Goal: Communication & Community: Answer question/provide support

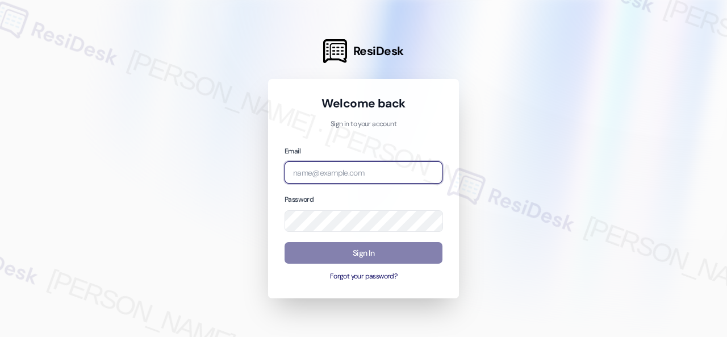
click at [389, 169] on input "email" at bounding box center [363, 172] width 158 height 22
paste input "[EMAIL_ADDRESS][PERSON_NAME][PERSON_NAME][PERSON_NAME][DOMAIN_NAME]"
type input "[EMAIL_ADDRESS][PERSON_NAME][PERSON_NAME][PERSON_NAME][DOMAIN_NAME]"
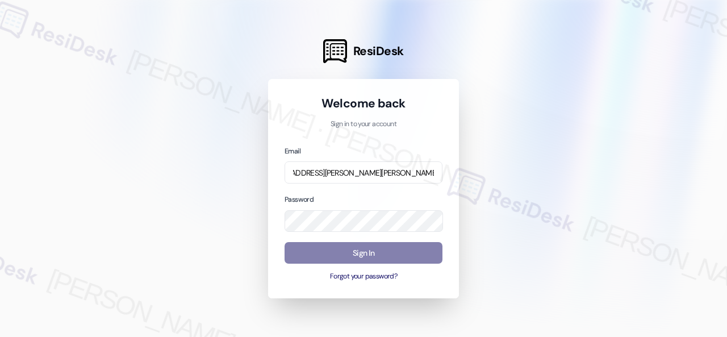
scroll to position [0, 0]
click at [493, 163] on div at bounding box center [363, 168] width 727 height 337
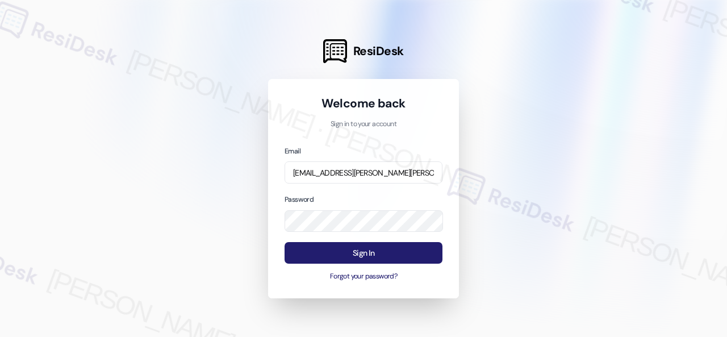
click at [368, 253] on button "Sign In" at bounding box center [363, 253] width 158 height 22
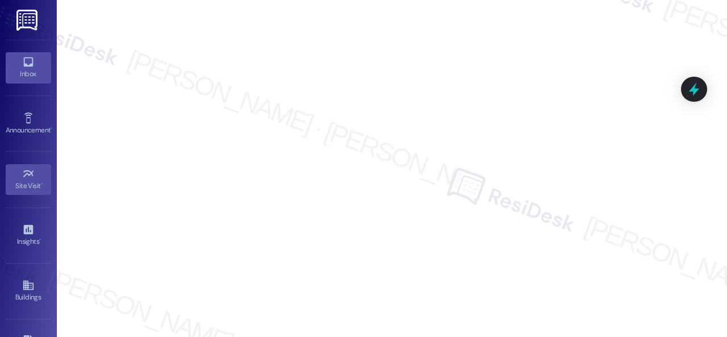
click at [25, 66] on icon at bounding box center [28, 62] width 10 height 10
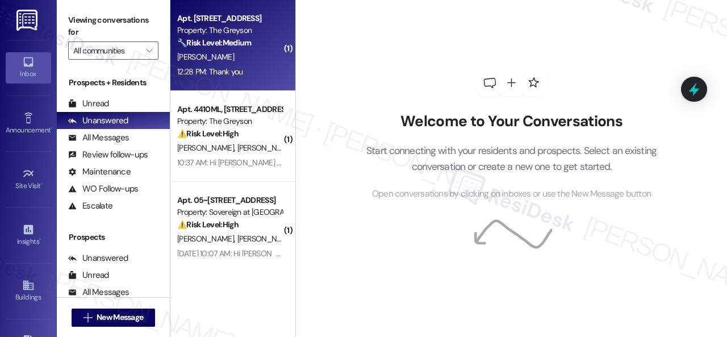
click at [265, 65] on div "12:28 PM: Thank you 12:28 PM: Thank you" at bounding box center [229, 72] width 107 height 14
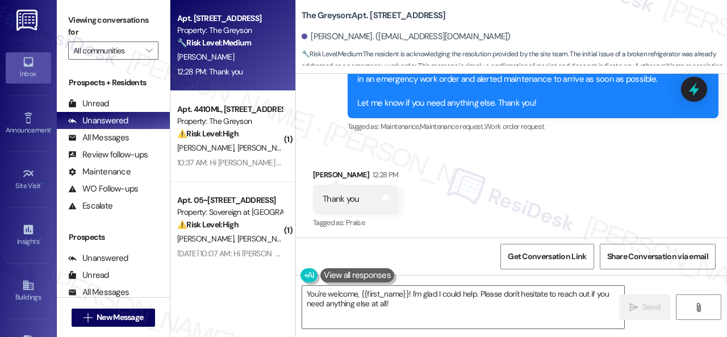
scroll to position [5119, 0]
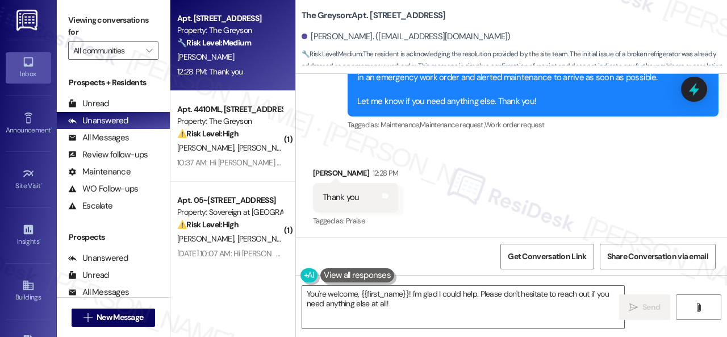
drag, startPoint x: 413, startPoint y: 308, endPoint x: 229, endPoint y: 290, distance: 184.8
click at [230, 290] on div "Apt. [STREET_ADDRESS] Property: The Greyson 🔧 Risk Level: Medium The resident i…" at bounding box center [448, 168] width 556 height 337
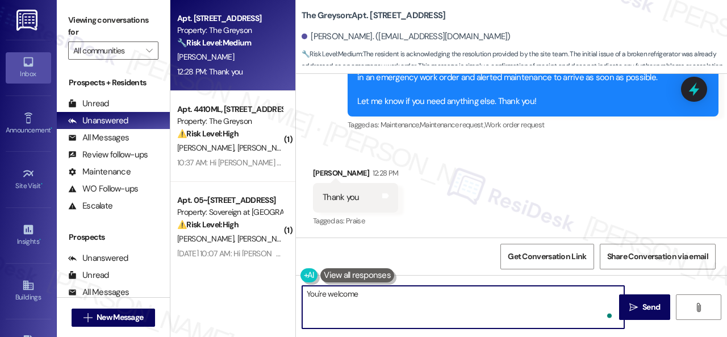
type textarea "You're welcome!"
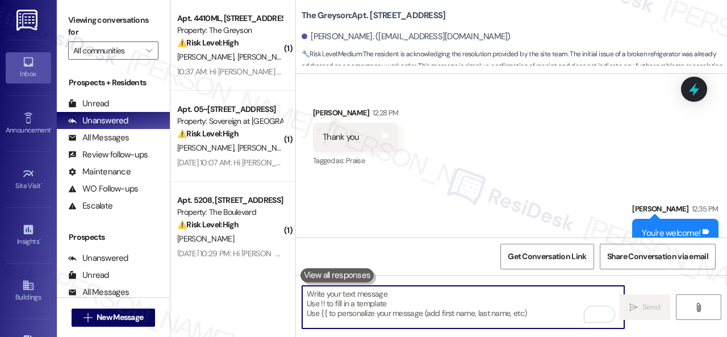
scroll to position [5198, 0]
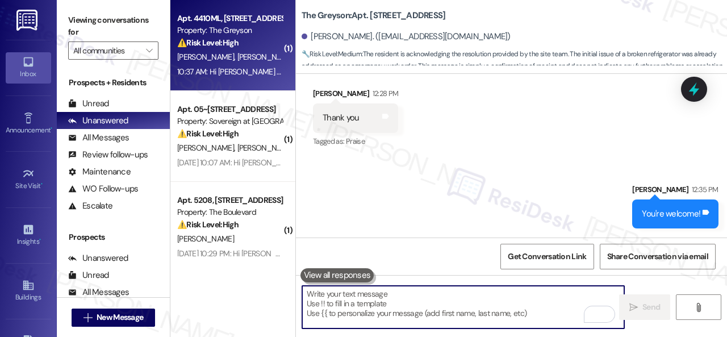
click at [263, 53] on div "[PERSON_NAME] [PERSON_NAME]" at bounding box center [229, 57] width 107 height 14
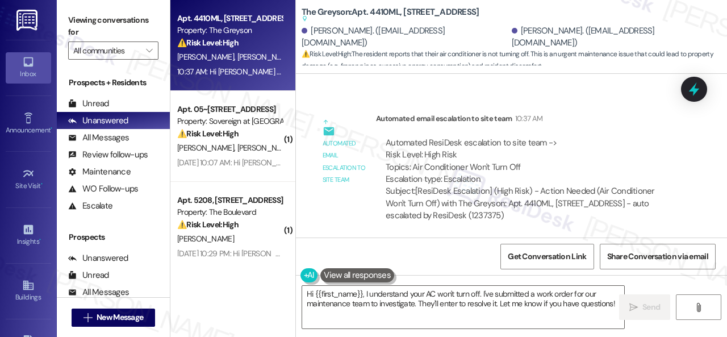
scroll to position [6794, 0]
click at [585, 92] on div "Lease started [DATE] 8:00 PM Survey, sent via SMS Residesk Automated Survey [DA…" at bounding box center [511, 155] width 431 height 163
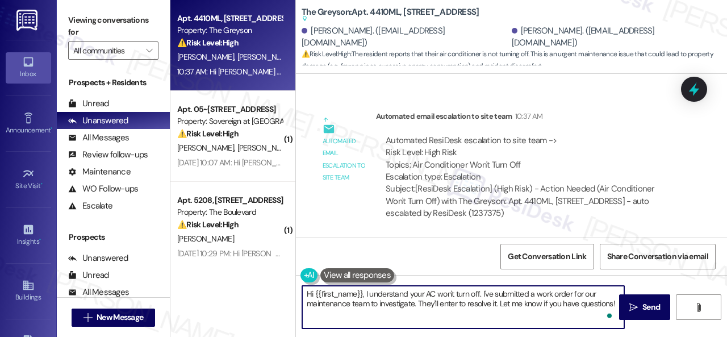
drag, startPoint x: 481, startPoint y: 293, endPoint x: 628, endPoint y: 328, distance: 150.5
click at [628, 328] on div "Hi {{first_name}}, I understand your AC won't turn off. I've submitted a work o…" at bounding box center [511, 317] width 431 height 85
paste textarea "s there already a work order for the issue? If so, may I have the work order nu…"
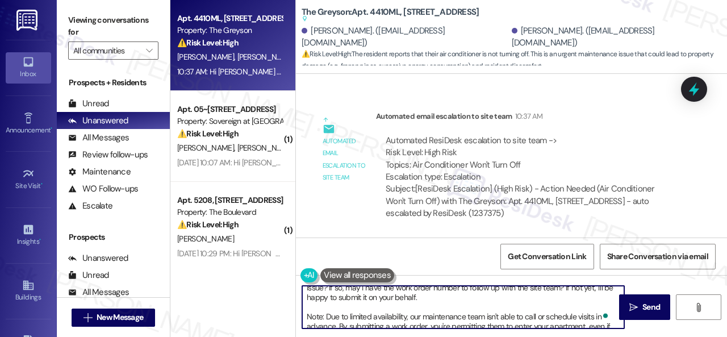
scroll to position [0, 0]
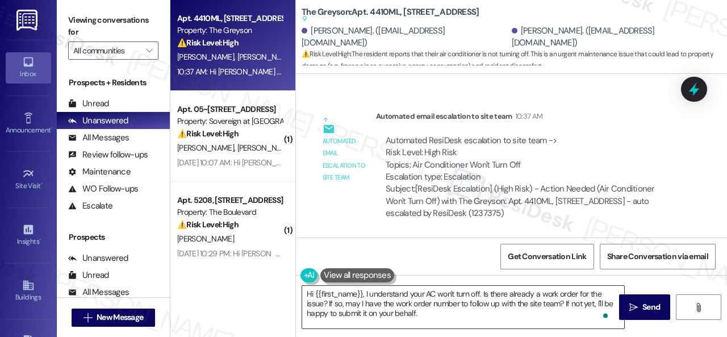
drag, startPoint x: 630, startPoint y: 303, endPoint x: 377, endPoint y: 297, distance: 253.2
click at [384, 312] on div "Hi {{first_name}}, I understand your AC won't turn off. Is there already a work…" at bounding box center [511, 317] width 431 height 85
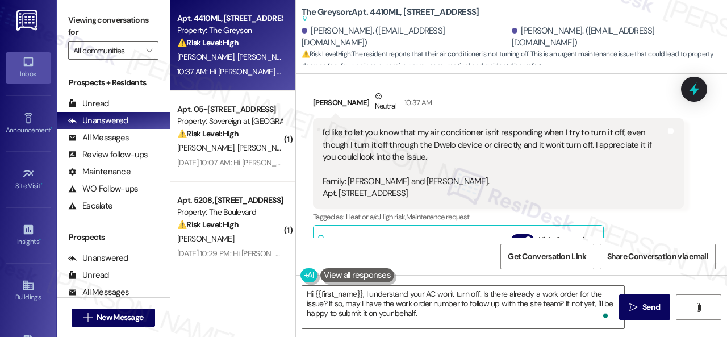
scroll to position [6169, 0]
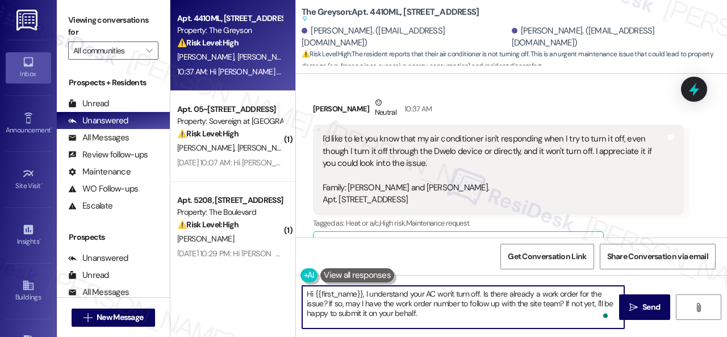
drag, startPoint x: 315, startPoint y: 294, endPoint x: 362, endPoint y: 292, distance: 46.6
click at [362, 292] on textarea "Hi {{first_name}}, I understand your AC won't turn off. Is there already a work…" at bounding box center [463, 307] width 322 height 43
type textarea "Hi [PERSON_NAME], I understand your AC won't turn off. Is there already a work …"
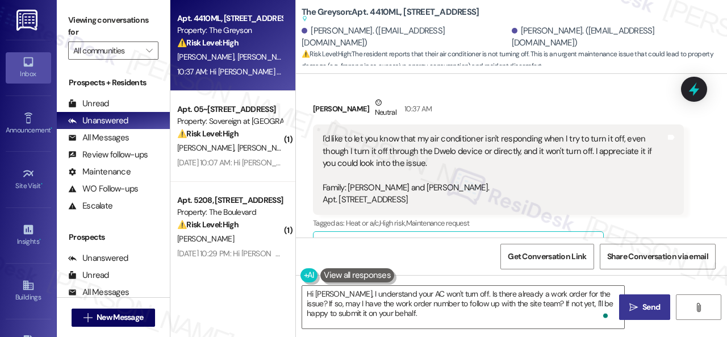
click at [634, 319] on button " Send" at bounding box center [644, 307] width 51 height 26
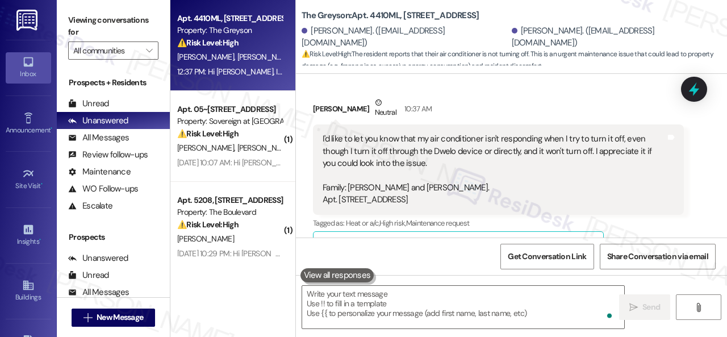
scroll to position [6349, 0]
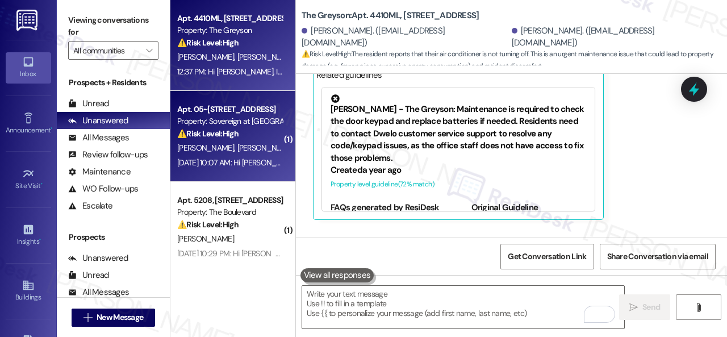
click at [243, 139] on div "⚠️ Risk Level: High Inquiring about gas grill usage on a balcony raises a poten…" at bounding box center [229, 134] width 105 height 12
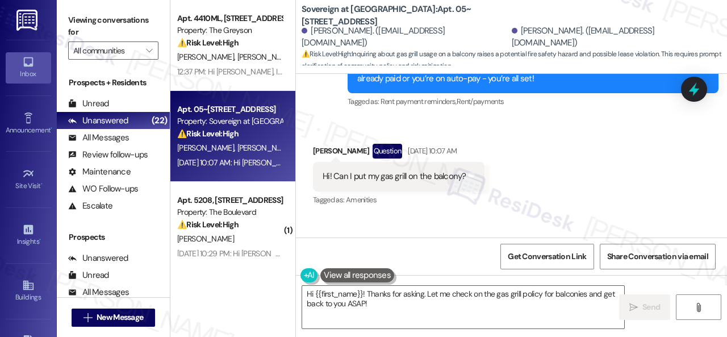
scroll to position [7080, 0]
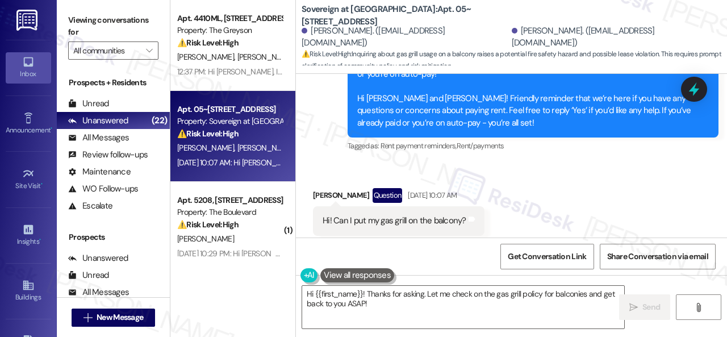
click at [536, 162] on div "Received via SMS [PERSON_NAME] Question [DATE] 10:07 AM Hi! Can I put my gas gr…" at bounding box center [511, 211] width 431 height 98
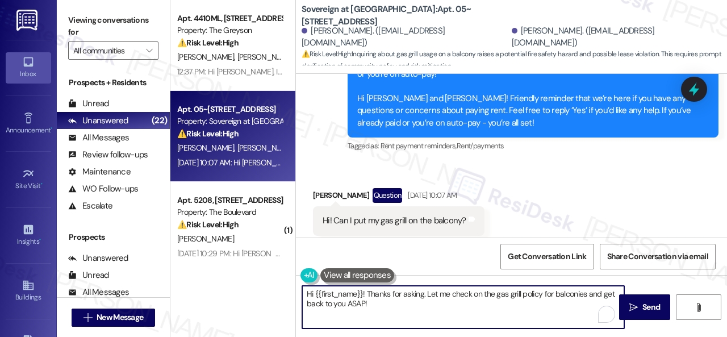
drag, startPoint x: 384, startPoint y: 303, endPoint x: 286, endPoint y: 295, distance: 98.0
click at [286, 295] on div "Apt. 4410ML, [STREET_ADDRESS] Property: The Greyson ⚠️ Risk Level: High The res…" at bounding box center [448, 168] width 556 height 337
paste textarea "I apologize for the late reply. I was away for the weekend."
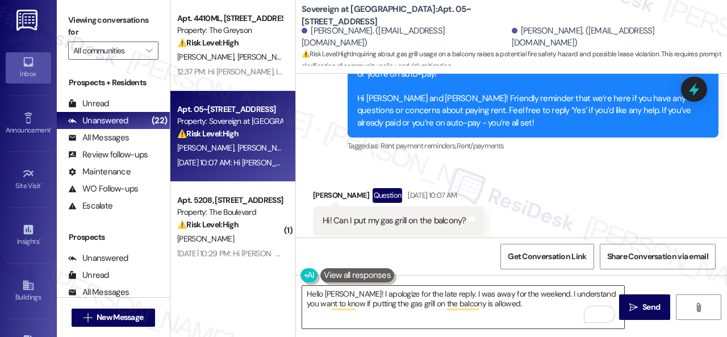
click at [498, 303] on textarea "Hello [PERSON_NAME]! I apologize for the late reply. I was away for the weekend…" at bounding box center [463, 307] width 322 height 43
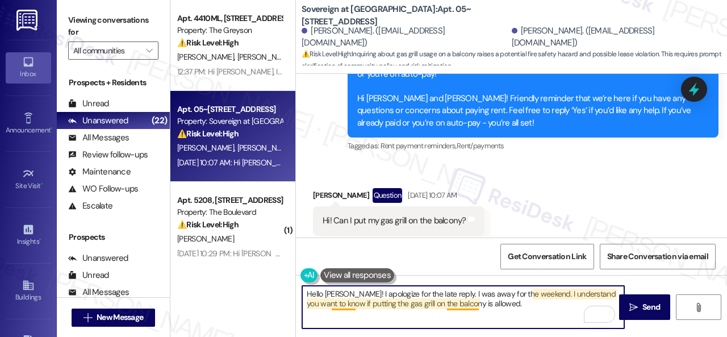
click at [456, 307] on textarea "Hello [PERSON_NAME]! I apologize for the late reply. I was away for the weekend…" at bounding box center [463, 307] width 322 height 43
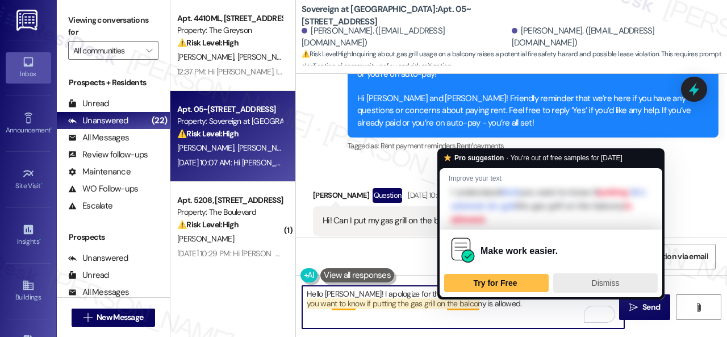
click at [616, 282] on span "Dismiss" at bounding box center [605, 282] width 28 height 9
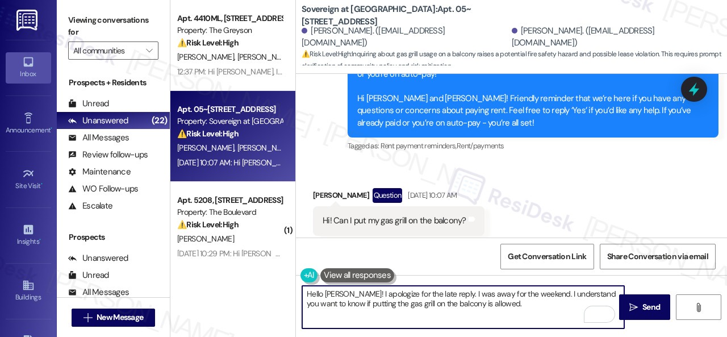
paste textarea "that you want to know if it's allowed to put the gas grill on the balcony"
click at [527, 301] on textarea "Hello [PERSON_NAME]! I apologize for the late reply. I was away for the weekend…" at bounding box center [463, 307] width 322 height 43
paste textarea "To enrich screen reader interactions, please activate Accessibility in Grammarl…"
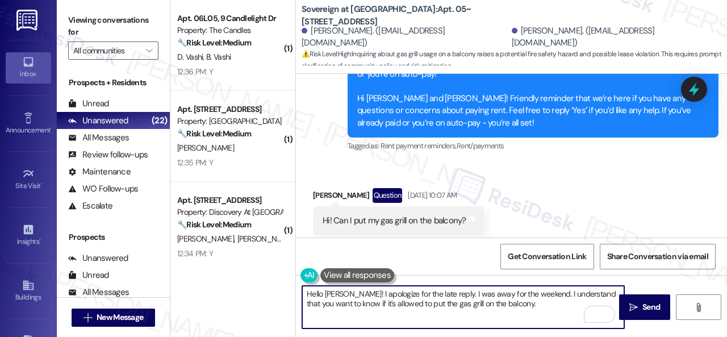
click at [528, 304] on textarea "Hello [PERSON_NAME]! I apologize for the late reply. I was away for the weekend…" at bounding box center [463, 307] width 322 height 43
paste textarea "I will forward your inquiry to the site team and get back to you as soon as I r…"
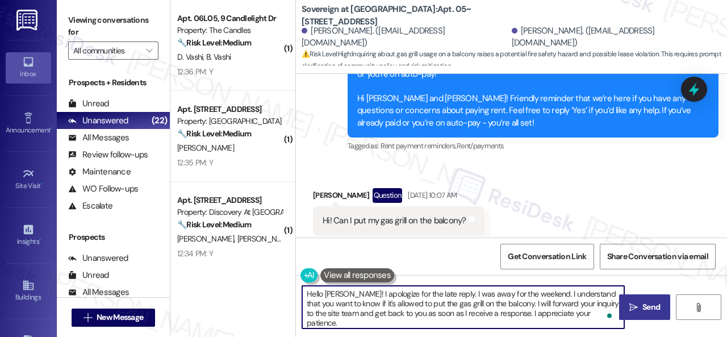
type textarea "Hello [PERSON_NAME]! I apologize for the late reply. I was away for the weekend…"
click at [630, 307] on icon "" at bounding box center [633, 307] width 9 height 9
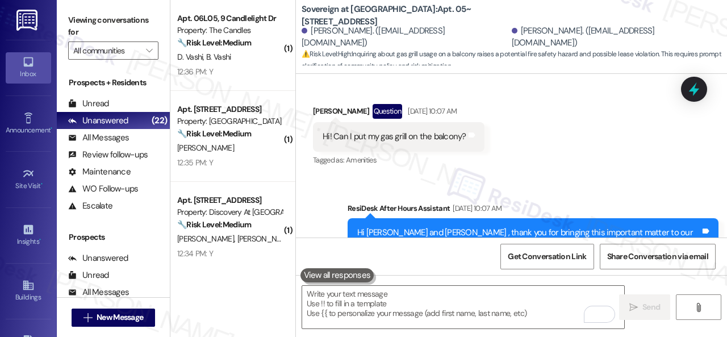
scroll to position [7168, 0]
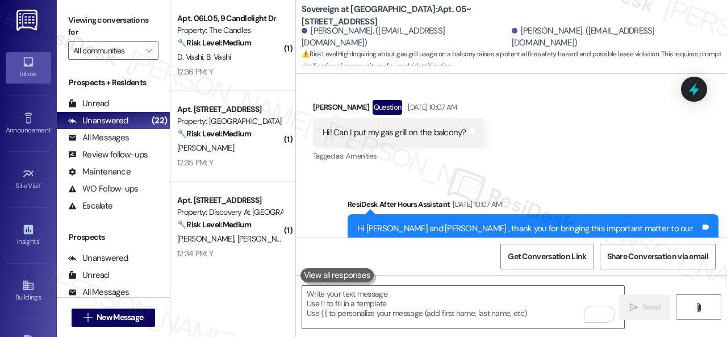
click at [561, 173] on div "Sent via SMS ResiDesk After Hours Assistant [DATE] 10:07 AM Hi [PERSON_NAME] an…" at bounding box center [511, 251] width 431 height 157
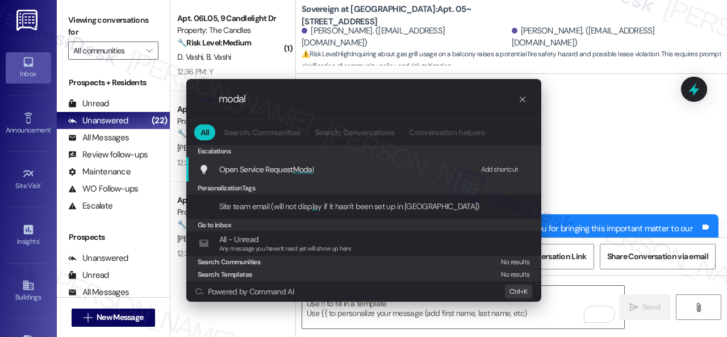
click at [497, 169] on div "Add shortcut" at bounding box center [499, 169] width 37 height 12
drag, startPoint x: 270, startPoint y: 104, endPoint x: 175, endPoint y: 85, distance: 97.3
click at [175, 85] on div ".cls-1{fill:#0a055f;}.cls-2{fill:#0cc4c4;} resideskLogoBlueOrange modal All Sea…" at bounding box center [363, 190] width 383 height 245
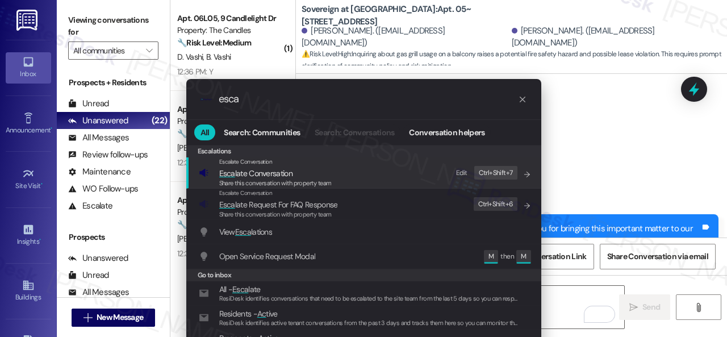
type input "esca"
click at [461, 174] on div "Edit" at bounding box center [461, 173] width 11 height 12
click at [524, 177] on icon "List of options" at bounding box center [527, 174] width 8 height 8
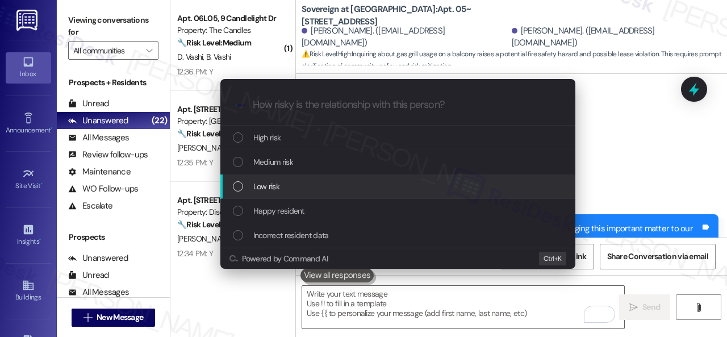
click at [260, 184] on span "Low risk" at bounding box center [266, 186] width 26 height 12
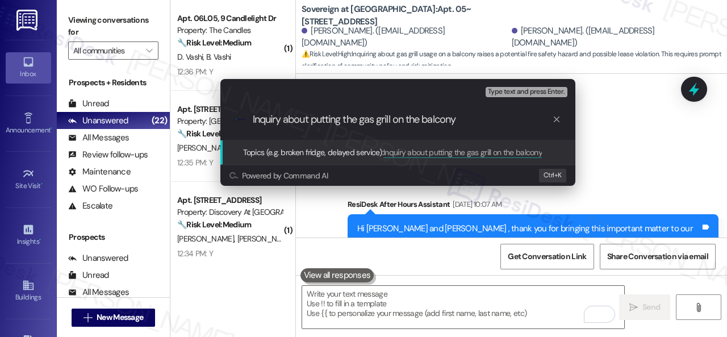
type input "Inquiry about putting the gas grill on the balcony."
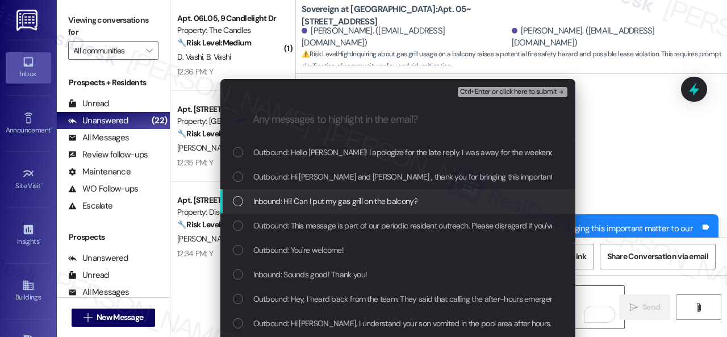
click at [295, 204] on span "Inbound: Hi! Can I put my gas grill on the balcony?" at bounding box center [335, 201] width 164 height 12
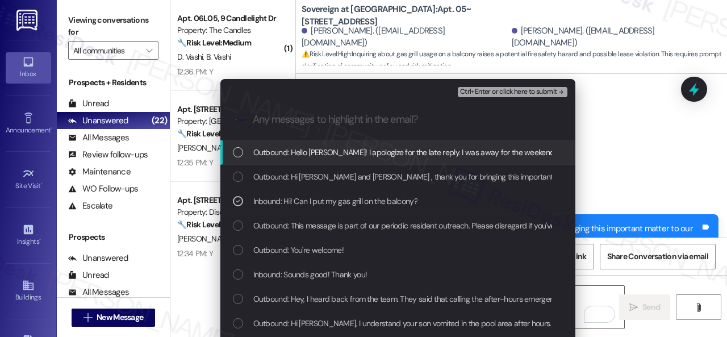
click at [511, 91] on span "Ctrl+Enter or click here to submit" at bounding box center [508, 92] width 97 height 8
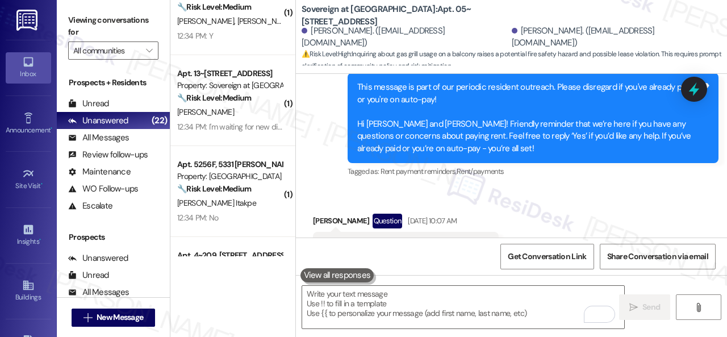
scroll to position [227, 0]
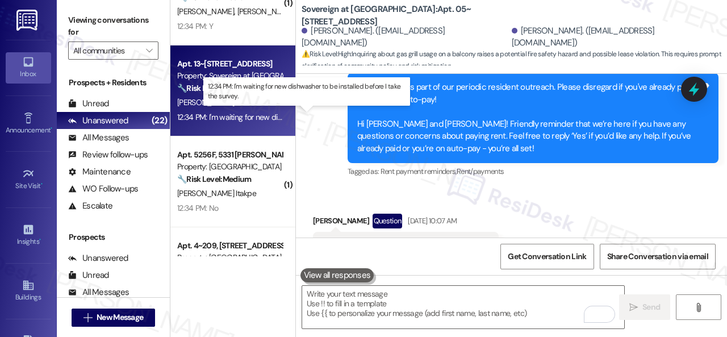
click at [244, 116] on div "12:34 PM: I'm waiting for new dishwasher to be installed before I take the surv…" at bounding box center [307, 117] width 261 height 10
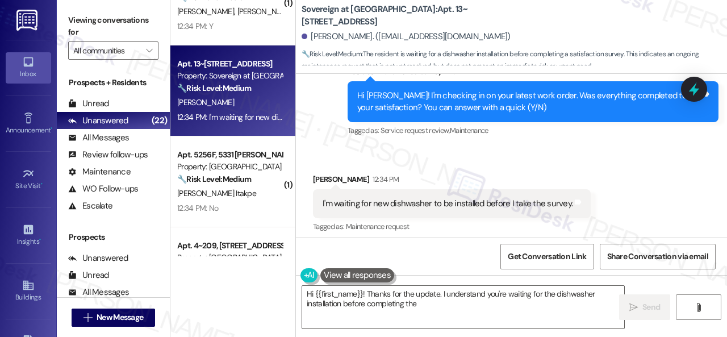
scroll to position [4234, 0]
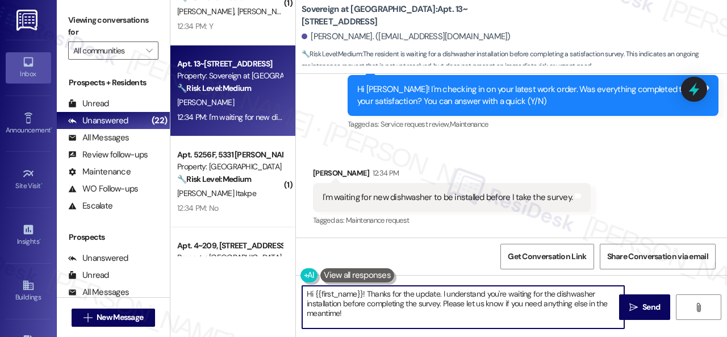
drag, startPoint x: 358, startPoint y: 320, endPoint x: 267, endPoint y: 278, distance: 100.1
click at [267, 278] on div "( 1 ) Apt. 06L05, 9 Candlelight Dr Property: The Candles 🔧 Risk Level: Medium T…" at bounding box center [448, 168] width 556 height 337
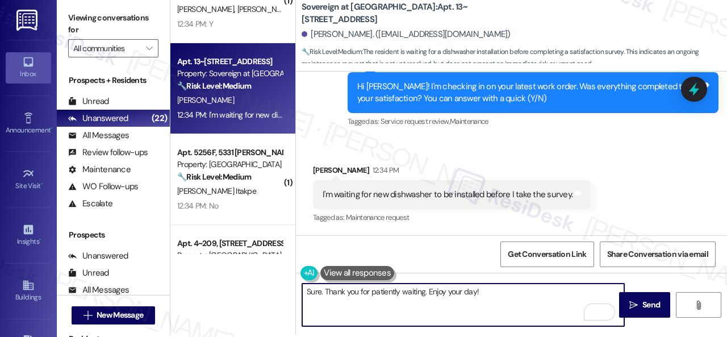
scroll to position [3, 0]
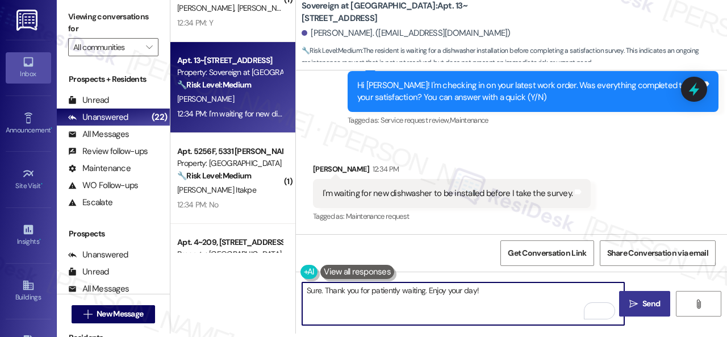
type textarea "Sure. Thank you for patiently waiting. Enjoy your day!"
click at [628, 297] on span " Send" at bounding box center [645, 303] width 36 height 12
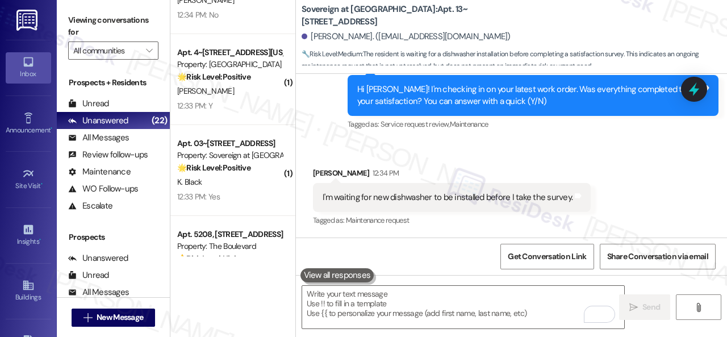
scroll to position [2043, 0]
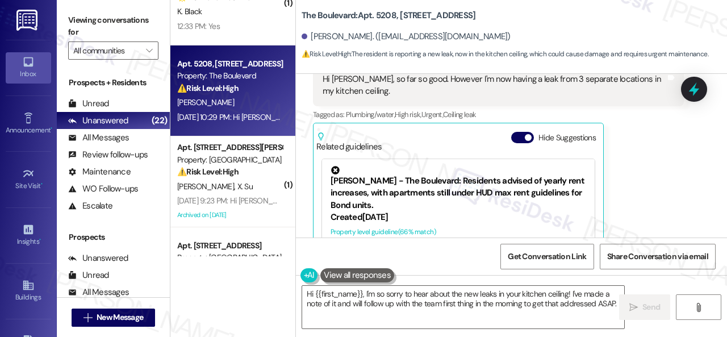
scroll to position [341, 0]
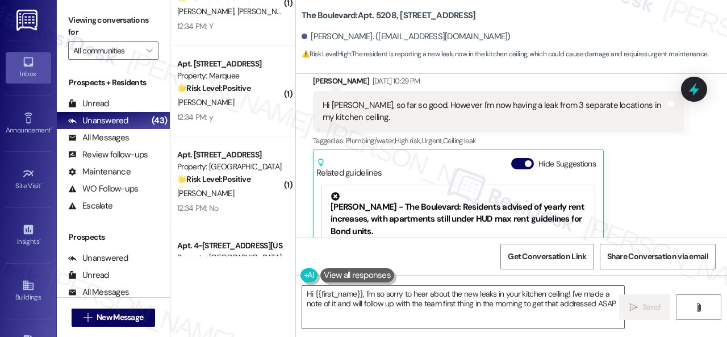
click at [631, 180] on div "[PERSON_NAME] [DATE] 10:29 PM Hi [PERSON_NAME], so far so good. However I'm now…" at bounding box center [498, 196] width 371 height 242
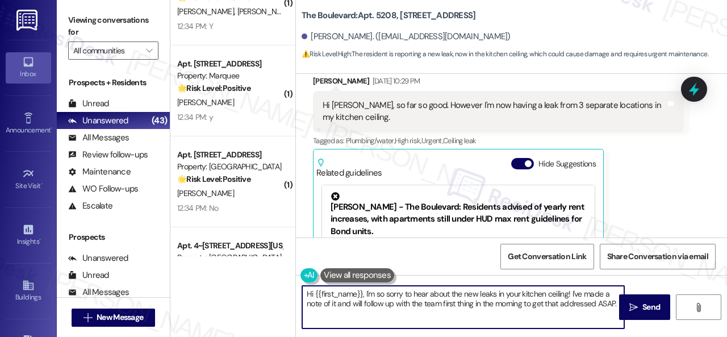
scroll to position [3, 0]
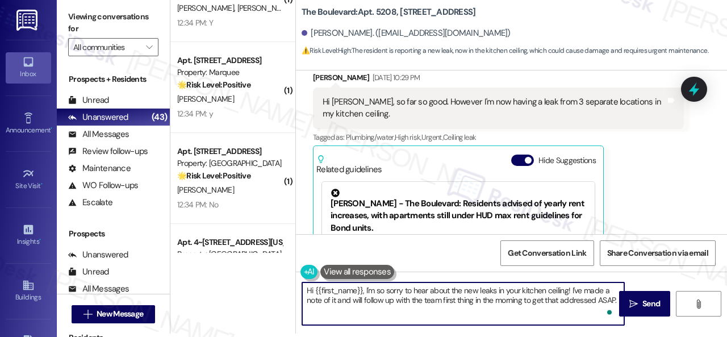
drag, startPoint x: 364, startPoint y: 292, endPoint x: 690, endPoint y: 356, distance: 332.1
click at [690, 336] on html "Inbox Go to Inbox Announcement • Send A Text Announcement Site Visit • Go to Si…" at bounding box center [363, 168] width 727 height 337
paste textarea "rry to hear about the leak in several parts of your kitchen ceiling. We apologi…"
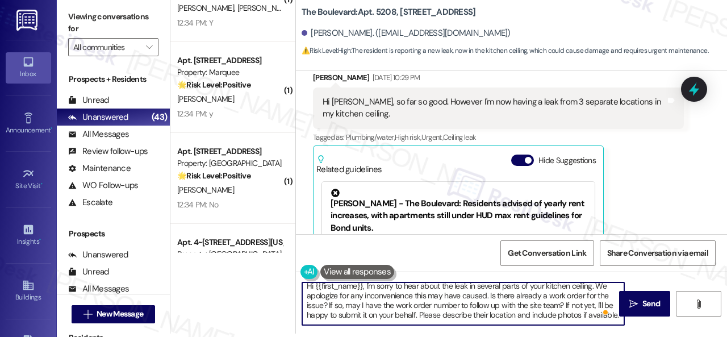
scroll to position [0, 0]
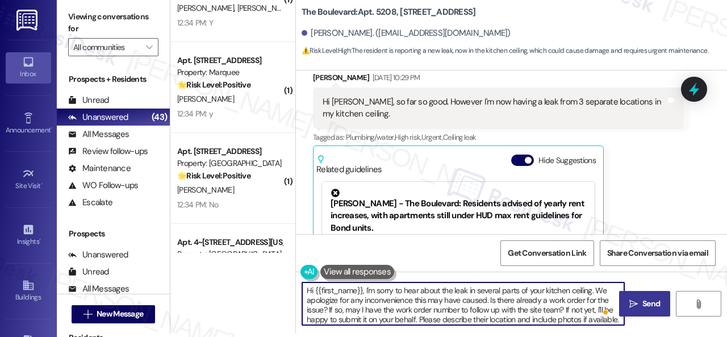
type textarea "Hi {{first_name}}, I'm sorry to hear about the leak in several parts of your ki…"
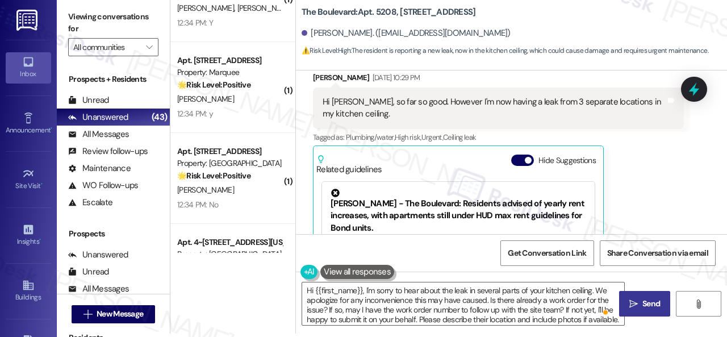
click at [627, 312] on button " Send" at bounding box center [644, 304] width 51 height 26
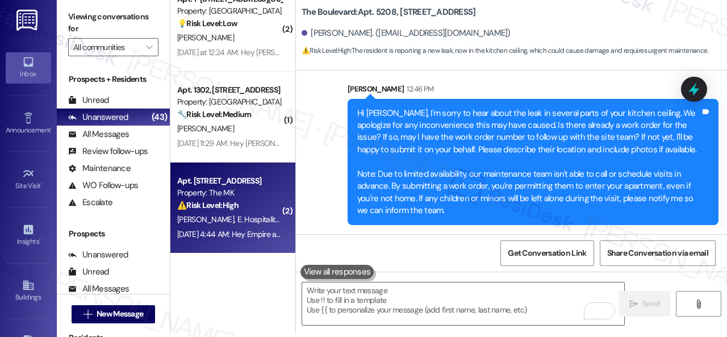
click at [242, 227] on div "[DATE] 4:44 AM: Hey Empire and [PERSON_NAME], we appreciate your text! We'll be…" at bounding box center [229, 234] width 107 height 14
type textarea "Fetching suggested responses. Please feel free to read through the conversation…"
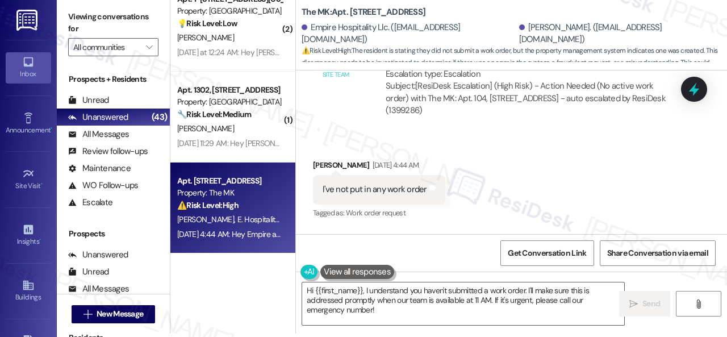
scroll to position [2248, 0]
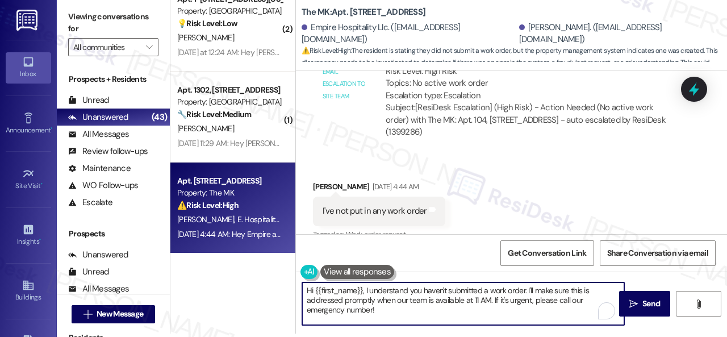
drag, startPoint x: 314, startPoint y: 293, endPoint x: 361, endPoint y: 290, distance: 46.7
click at [361, 290] on textarea "Hi {{first_name}}, I understand you haven't submitted a work order. I'll make s…" at bounding box center [463, 303] width 322 height 43
drag, startPoint x: 394, startPoint y: 290, endPoint x: 726, endPoint y: 359, distance: 339.1
click at [726, 336] on html "Inbox Go to Inbox Announcement • Send A Text Announcement Site Visit • Go to Si…" at bounding box center [363, 168] width 727 height 337
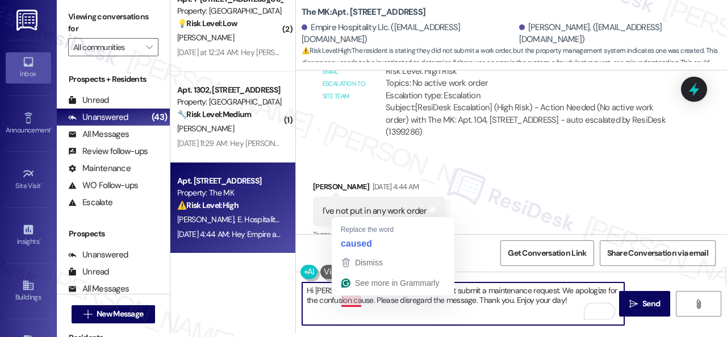
click at [355, 299] on textarea "Hi [PERSON_NAME], I understand you did not submit a maintenance request. We apo…" at bounding box center [463, 303] width 322 height 43
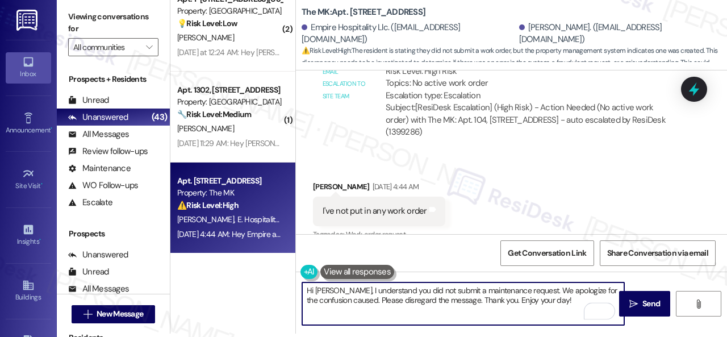
click at [507, 307] on textarea "Hi [PERSON_NAME], I understand you did not submit a maintenance request. We apo…" at bounding box center [463, 303] width 322 height 43
type textarea "Hi [PERSON_NAME], I understand you did not submit a maintenance request. We apo…"
click at [635, 305] on span " Send" at bounding box center [645, 303] width 36 height 12
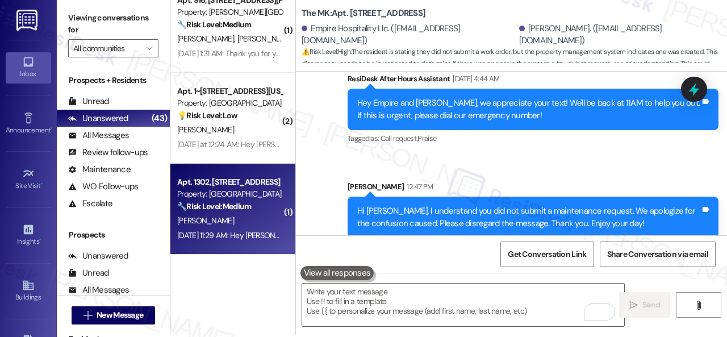
scroll to position [3, 0]
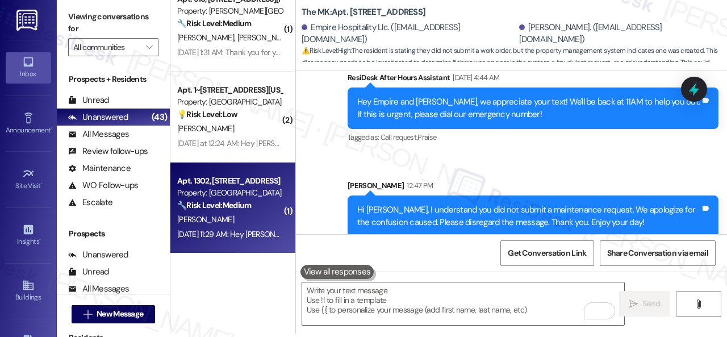
click at [242, 215] on div "[PERSON_NAME]" at bounding box center [229, 219] width 107 height 14
type textarea "Fetching suggested responses. Please feel free to read through the conversation…"
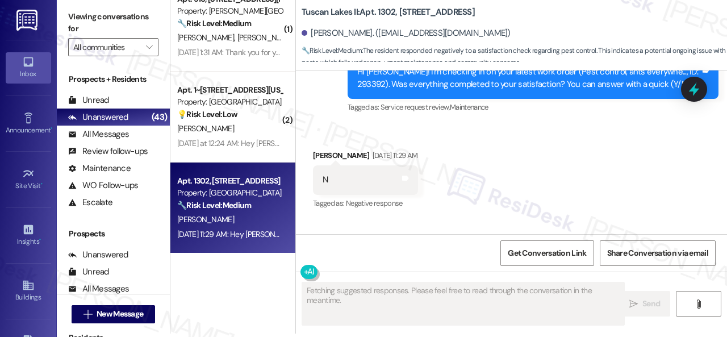
scroll to position [2087, 0]
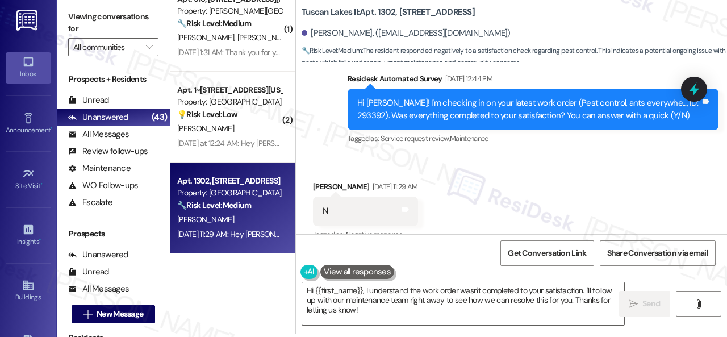
click at [351, 155] on div "Received via SMS [PERSON_NAME] [DATE] 11:29 AM N Tags and notes Tagged as: Nega…" at bounding box center [511, 203] width 431 height 96
drag, startPoint x: 325, startPoint y: 119, endPoint x: 334, endPoint y: 198, distance: 79.4
click at [325, 119] on div "Survey, sent via SMS Residesk Automated Survey [DATE] 12:44 PM Hi [PERSON_NAME]…" at bounding box center [511, 101] width 431 height 108
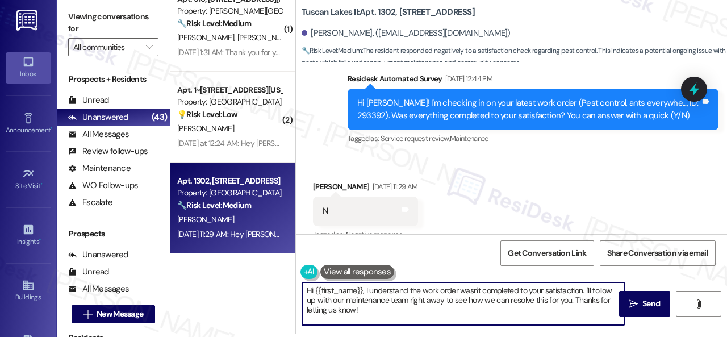
drag, startPoint x: 335, startPoint y: 301, endPoint x: 271, endPoint y: 283, distance: 67.2
click at [271, 283] on div "( 1 ) Apt. 1021, [STREET_ADDRESS][PERSON_NAME] Property: [PERSON_NAME] Ranch 🔧 …" at bounding box center [448, 165] width 556 height 337
paste textarea "I'm sorry that the work order wasn't completed to your satisfaction. Can you pl…"
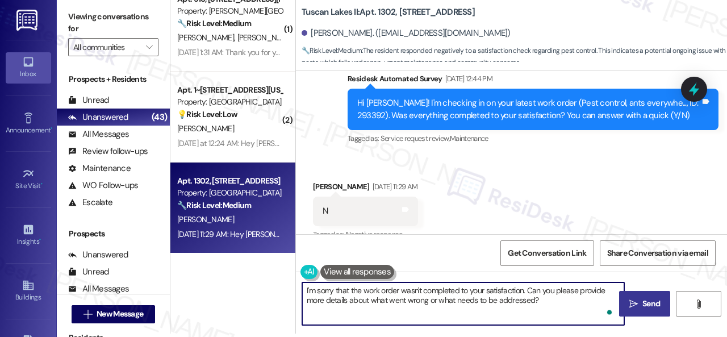
type textarea "I'm sorry that the work order wasn't completed to your satisfaction. Can you pl…"
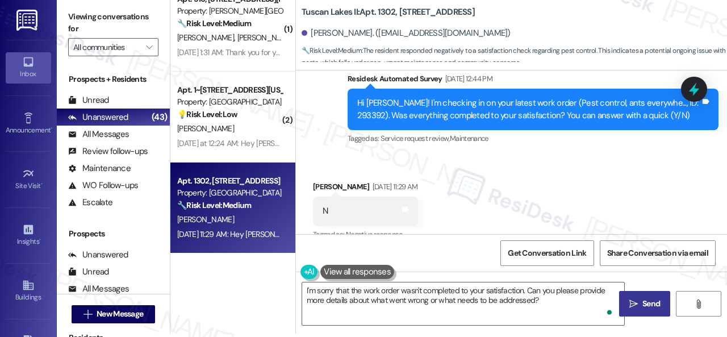
click at [644, 308] on span "Send" at bounding box center [651, 303] width 18 height 12
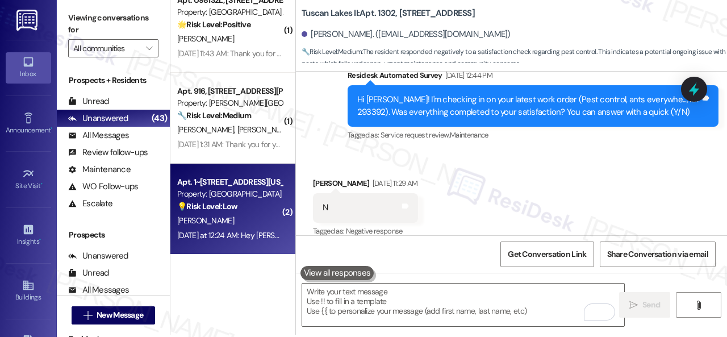
scroll to position [3, 0]
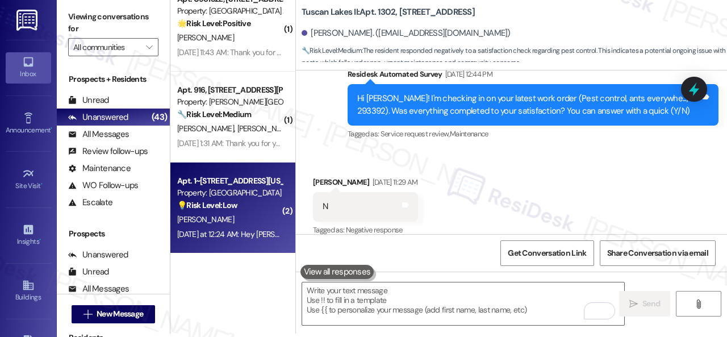
click at [237, 223] on div "[PERSON_NAME]" at bounding box center [229, 219] width 107 height 14
type textarea "Fetching suggested responses. Please feel free to read through the conversation…"
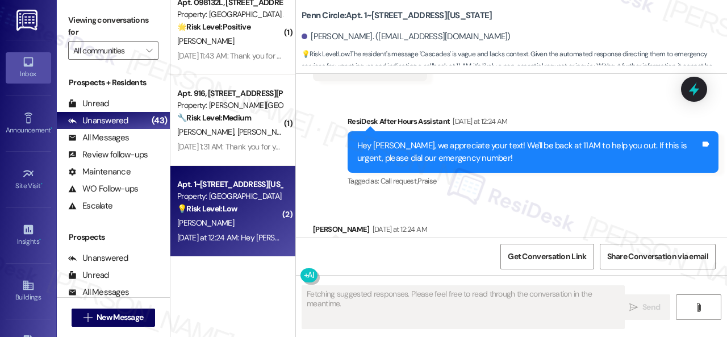
scroll to position [608, 0]
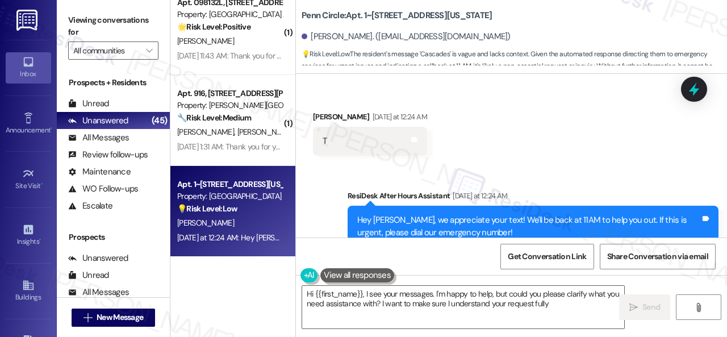
type textarea "Hi {{first_name}}, I see your messages. I'm happy to help, but could you please…"
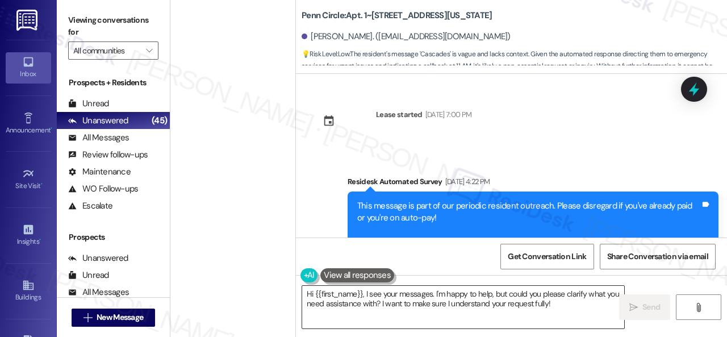
scroll to position [717, 0]
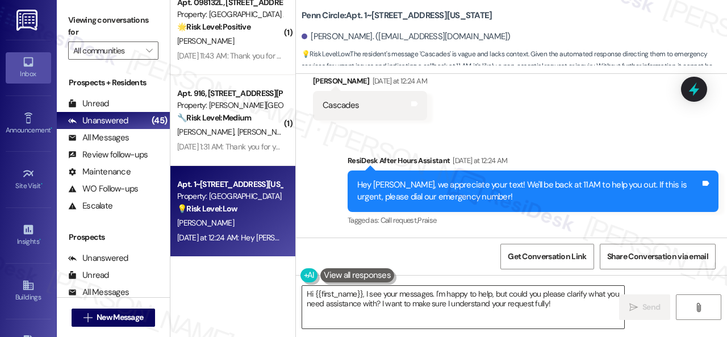
click at [567, 304] on textarea "Hi {{first_name}}, I see your messages. I'm happy to help, but could you please…" at bounding box center [463, 307] width 322 height 43
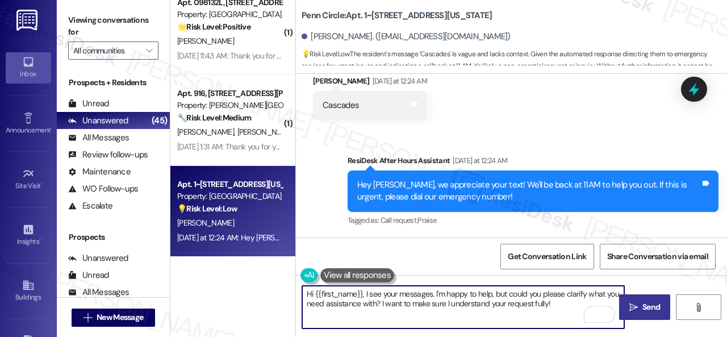
click at [644, 312] on span "Send" at bounding box center [651, 307] width 18 height 12
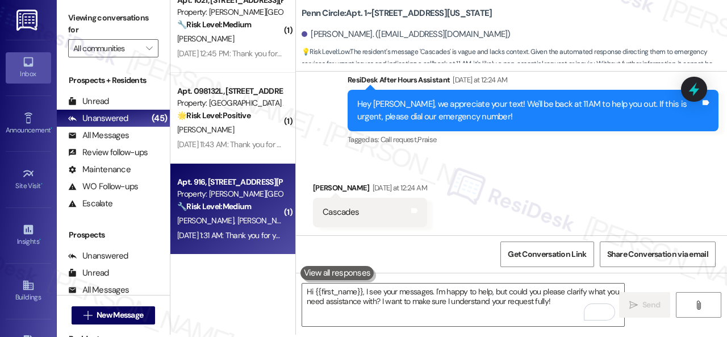
scroll to position [3, 0]
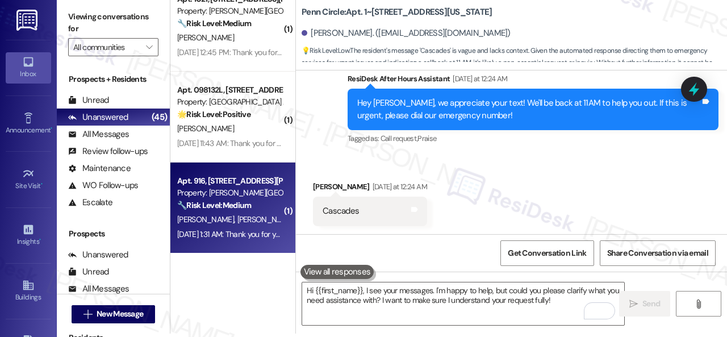
click at [257, 224] on div "D. Gibson D. Brown" at bounding box center [229, 219] width 107 height 14
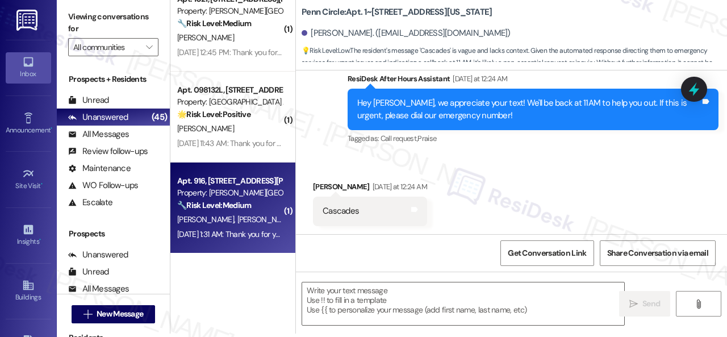
type textarea "Fetching suggested responses. Please feel free to read through the conversation…"
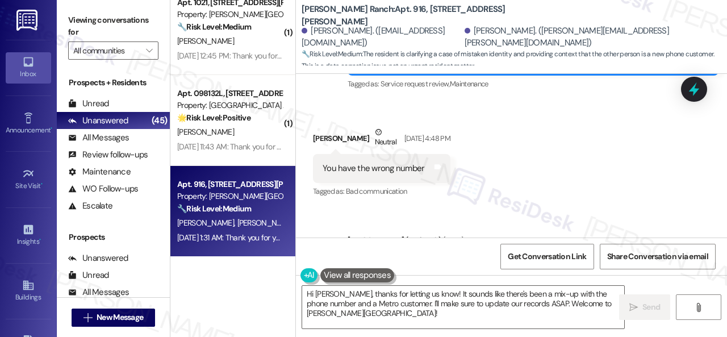
scroll to position [4084, 0]
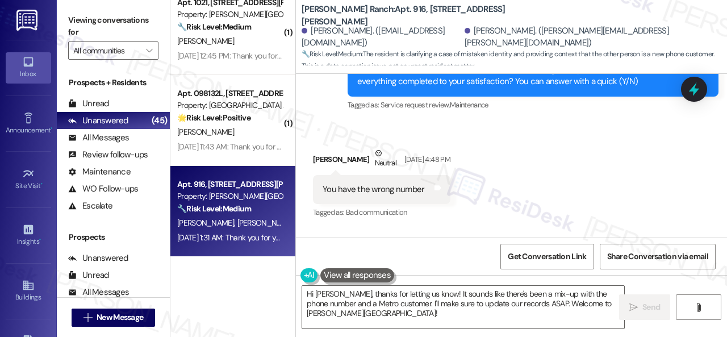
drag, startPoint x: 439, startPoint y: 89, endPoint x: 645, endPoint y: 88, distance: 206.0
click at [645, 279] on div "Hi Debra! Can you confirm if you are not a resident of Craig Ranch Apartment 91…" at bounding box center [528, 291] width 343 height 24
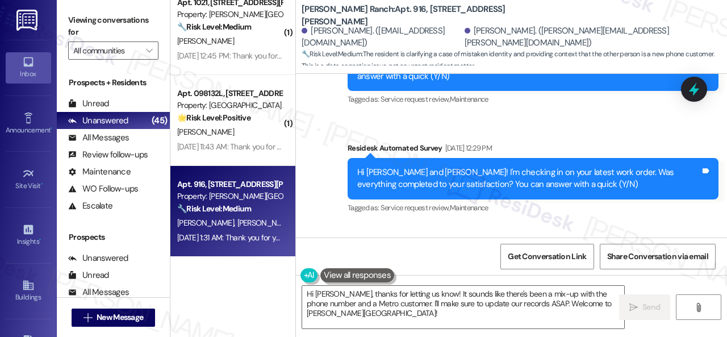
scroll to position [3970, 0]
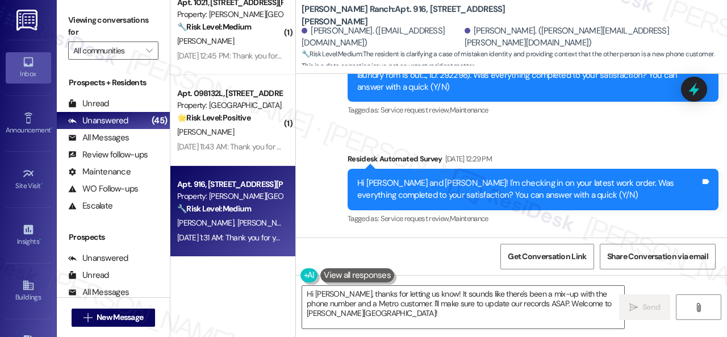
drag, startPoint x: 439, startPoint y: 205, endPoint x: 691, endPoint y: 207, distance: 252.0
copy div "Can you confirm if you are not a resident of Craig Ranch Apartment 916?"
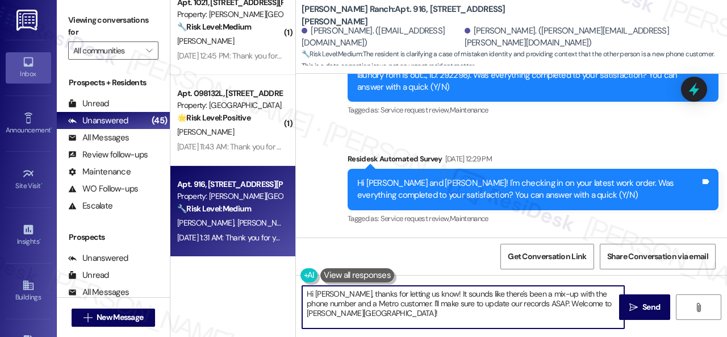
drag, startPoint x: 334, startPoint y: 292, endPoint x: 341, endPoint y: 316, distance: 24.2
click at [341, 316] on textarea "Hi Debra, thanks for letting us know! It sounds like there's been a mix-up with…" at bounding box center [463, 307] width 322 height 43
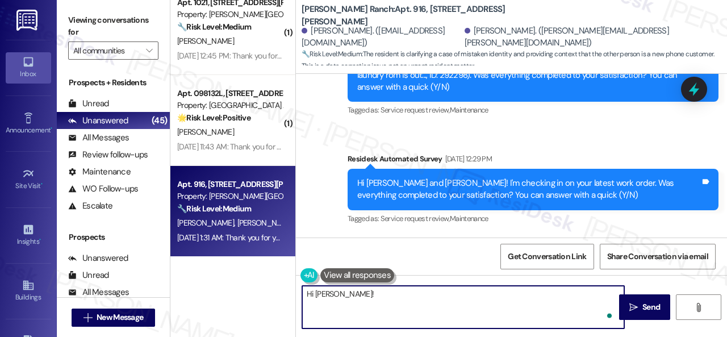
paste textarea "Can you confirm if you are not a resident of Craig Ranch Apartment 916?"
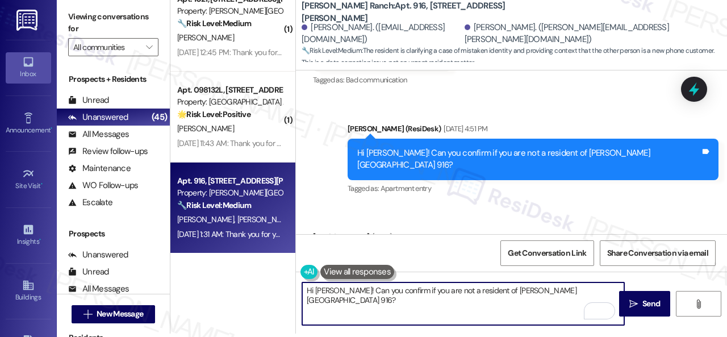
scroll to position [4198, 0]
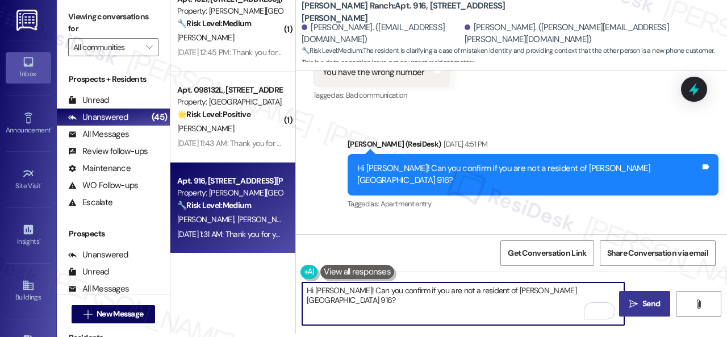
type textarea "Hi Debra Brown! Can you confirm if you are not a resident of Craig Ranch Apartm…"
click at [643, 301] on span "Send" at bounding box center [651, 303] width 18 height 12
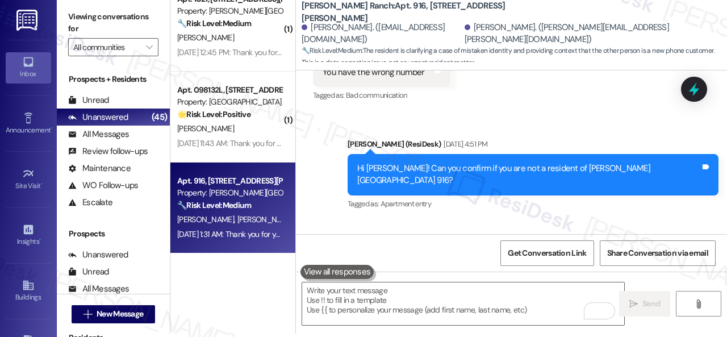
scroll to position [4259, 0]
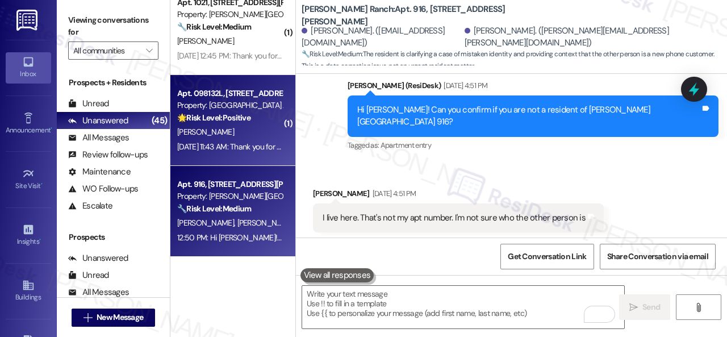
click at [246, 128] on div "[PERSON_NAME]" at bounding box center [229, 132] width 107 height 14
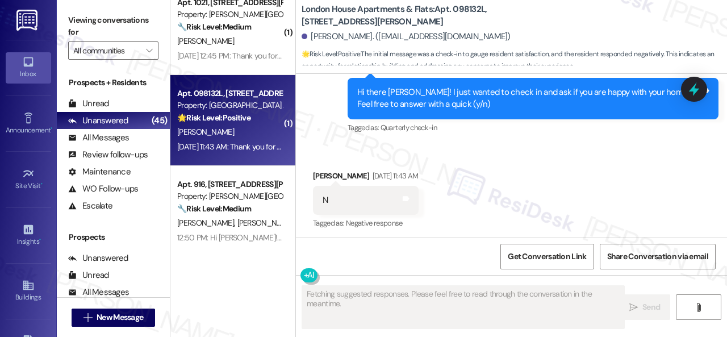
scroll to position [1856, 0]
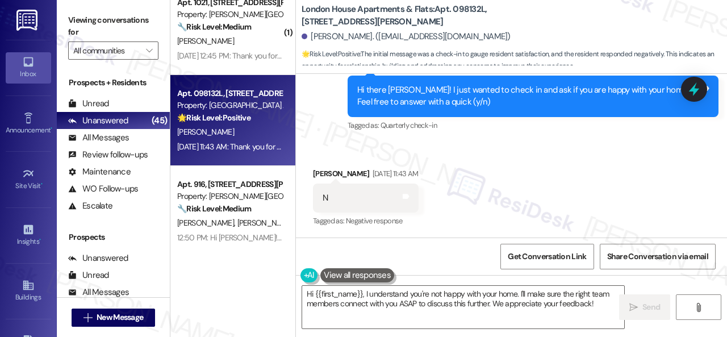
click at [359, 161] on div "Received via SMS Halona Meadows Aug 16, 2025 at 11:43 AM N Tags and notes Tagge…" at bounding box center [365, 198] width 123 height 79
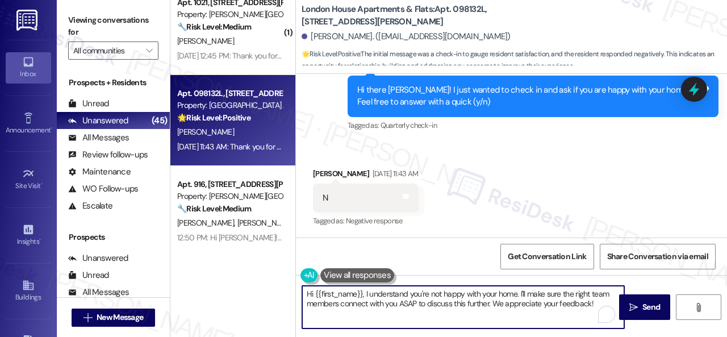
drag, startPoint x: 606, startPoint y: 304, endPoint x: 238, endPoint y: 275, distance: 369.5
click at [214, 275] on div "( 1 ) Apt. 04L04, 9 Candlelight Dr Property: The Candles 🔧 Risk Level: Medium T…" at bounding box center [448, 168] width 556 height 337
paste textarea "Thank you for sharing your feedback. We're here to help improve your experience…"
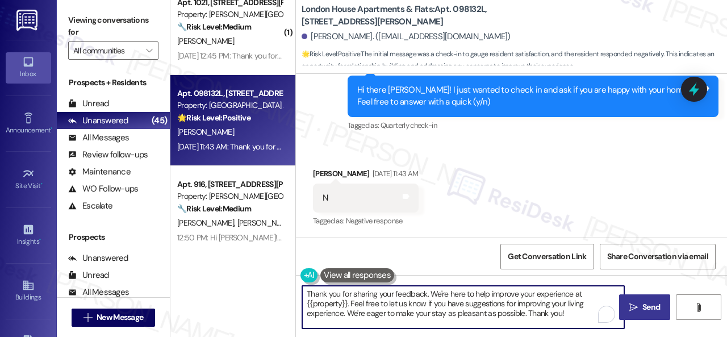
type textarea "Thank you for sharing your feedback. We're here to help improve your experience…"
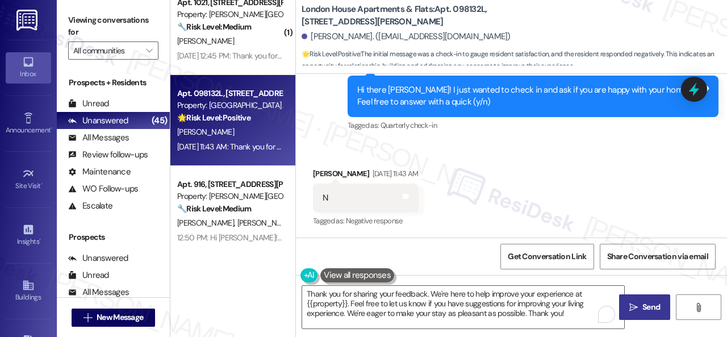
click at [647, 310] on span "Send" at bounding box center [651, 307] width 18 height 12
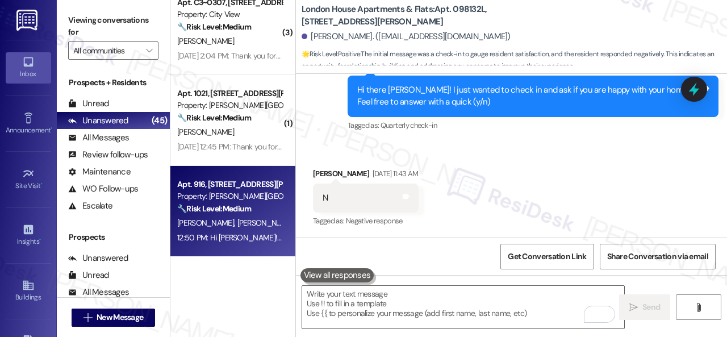
scroll to position [3, 0]
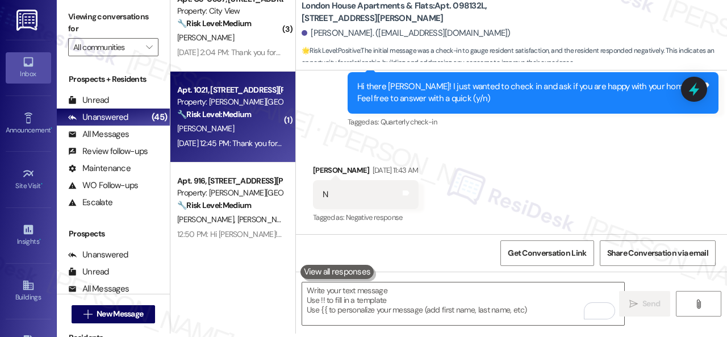
click at [237, 123] on div "[PERSON_NAME]" at bounding box center [229, 128] width 107 height 14
type textarea "Fetching suggested responses. Please feel free to read through the conversation…"
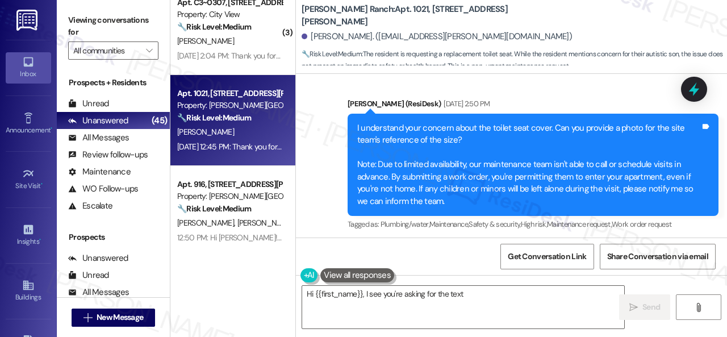
scroll to position [385, 0]
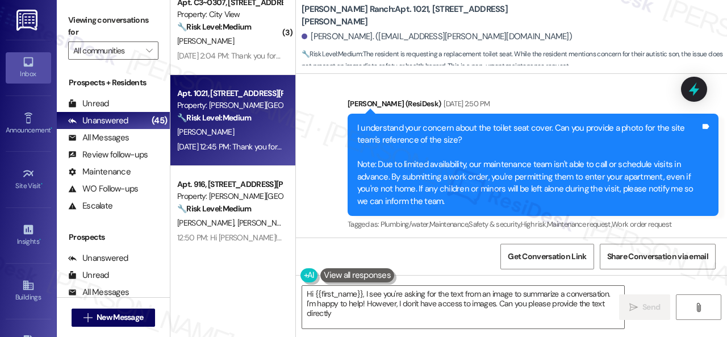
type textarea "Hi {{first_name}}, I see you're asking for the text from an image to summarize …"
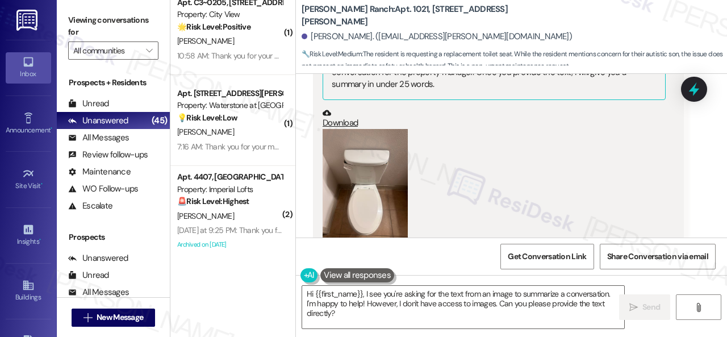
scroll to position [782, 0]
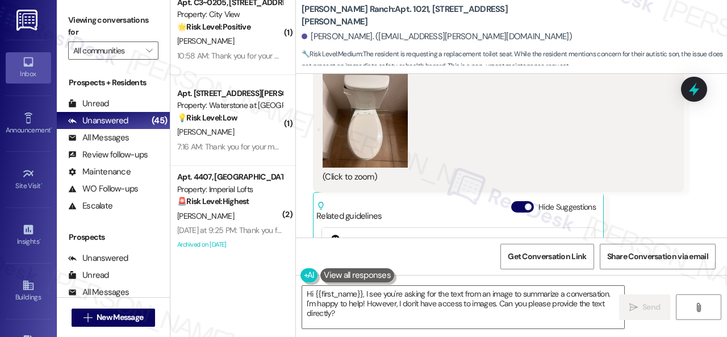
click at [372, 138] on button "Zoom image" at bounding box center [364, 111] width 85 height 114
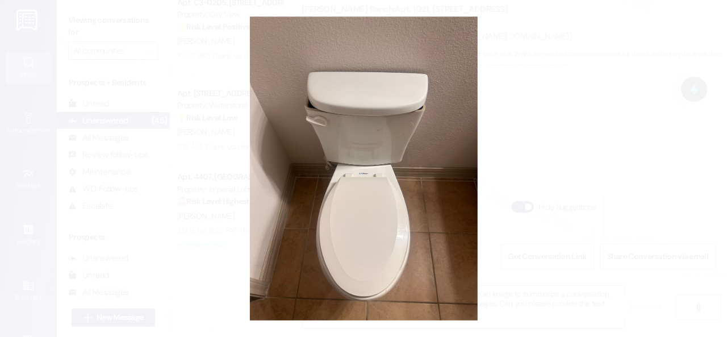
click at [416, 156] on button "Unzoom image" at bounding box center [363, 168] width 727 height 337
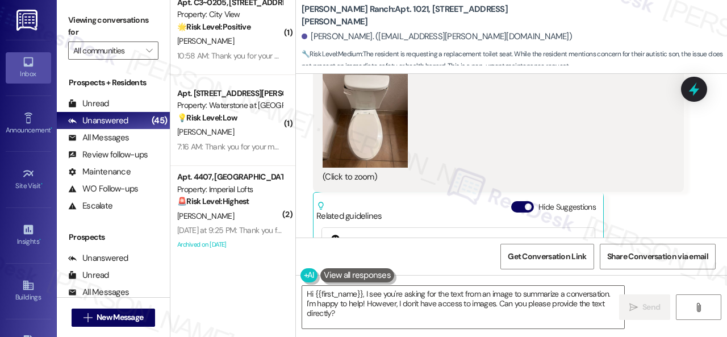
click at [334, 105] on button "Zoom image" at bounding box center [364, 111] width 85 height 114
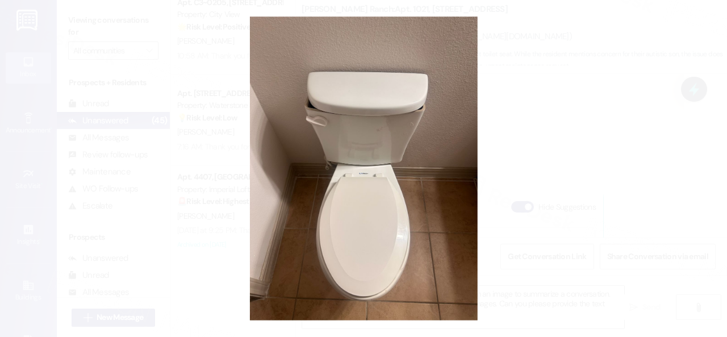
click at [629, 150] on button "Unzoom image" at bounding box center [363, 168] width 727 height 337
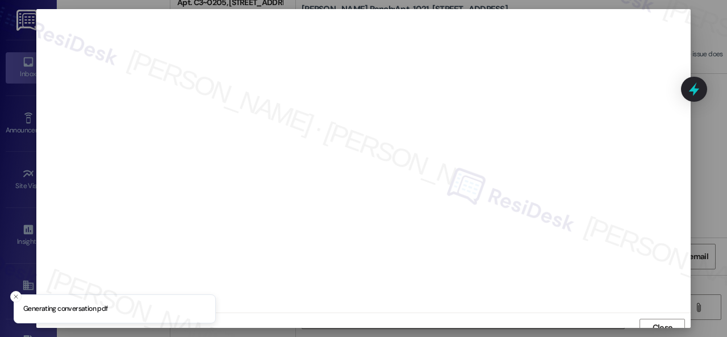
scroll to position [9, 0]
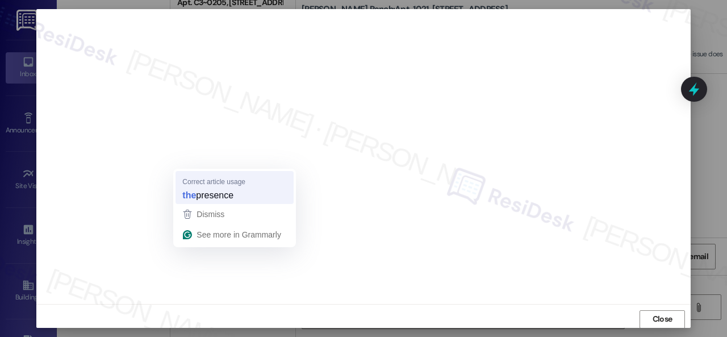
click at [186, 199] on strong "the" at bounding box center [189, 194] width 14 height 12
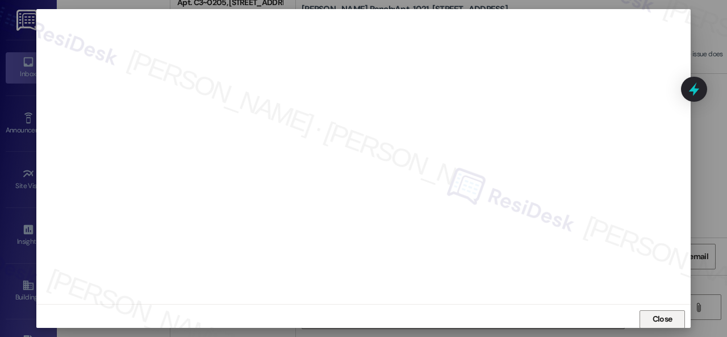
click at [675, 317] on button "Close" at bounding box center [661, 319] width 45 height 18
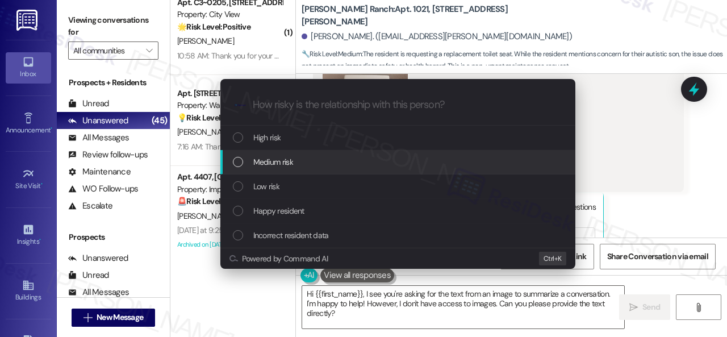
click at [259, 162] on span "Medium risk" at bounding box center [273, 162] width 40 height 12
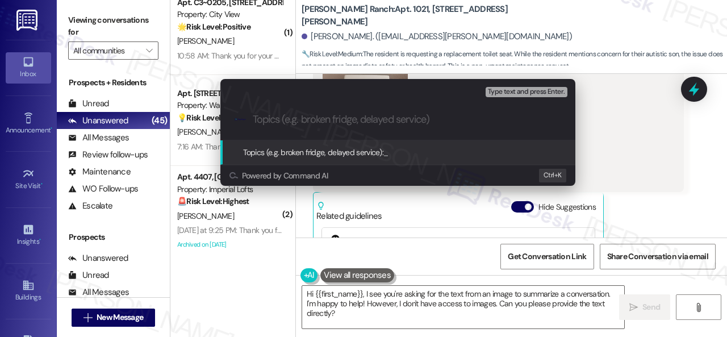
paste input "Work Order filed by ResiDesk 294156"
type input "Work Order filed by ResiDesk 294156"
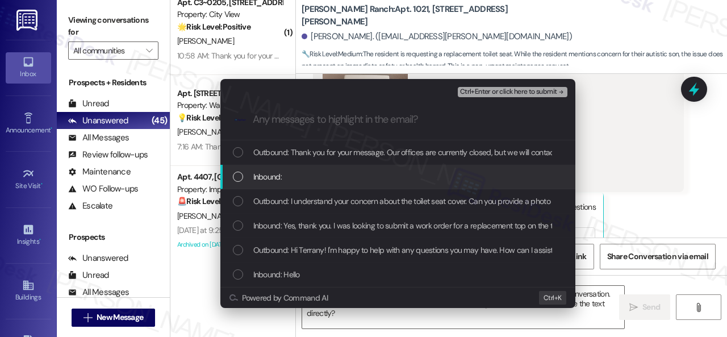
click at [264, 178] on span "Inbound:" at bounding box center [267, 176] width 28 height 12
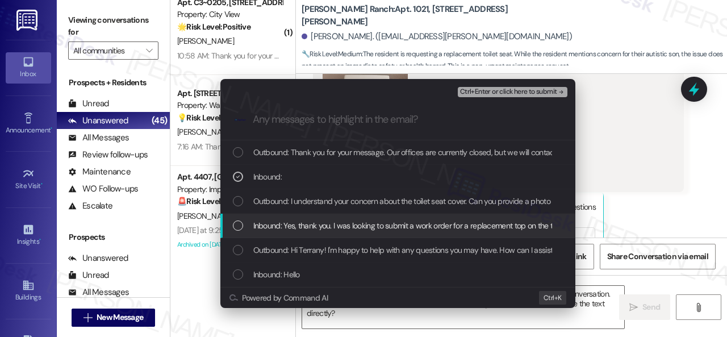
click at [273, 230] on span "Inbound: Yes, thank you. I was looking to submit a work order for a replacement…" at bounding box center [653, 225] width 800 height 12
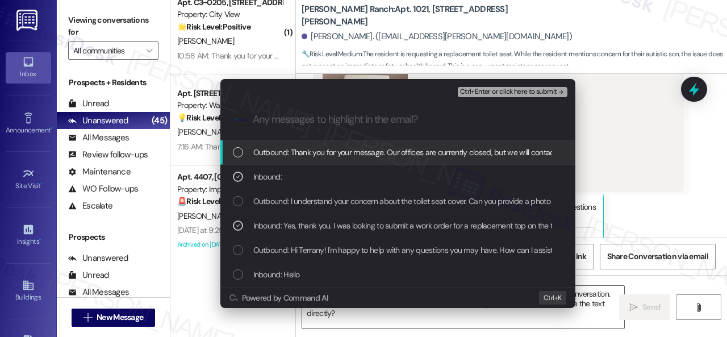
click at [480, 97] on div "Ctrl+Enter or click here to submit" at bounding box center [513, 92] width 112 height 15
click at [482, 93] on span "Ctrl+Enter or click here to submit" at bounding box center [508, 92] width 97 height 8
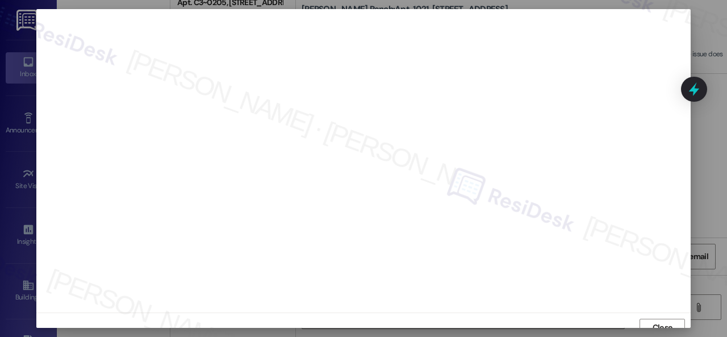
scroll to position [0, 0]
click at [639, 320] on button "Close" at bounding box center [661, 327] width 45 height 18
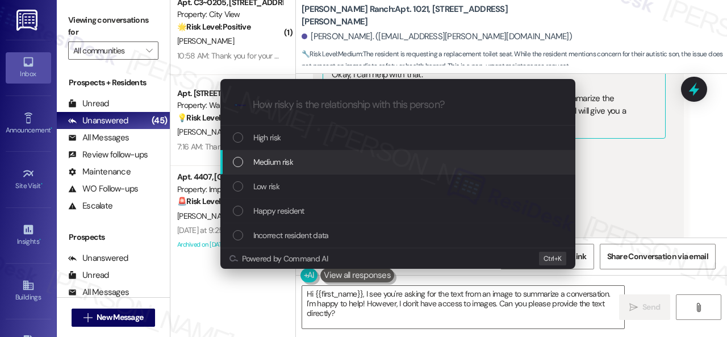
click at [279, 159] on span "Medium risk" at bounding box center [273, 162] width 40 height 12
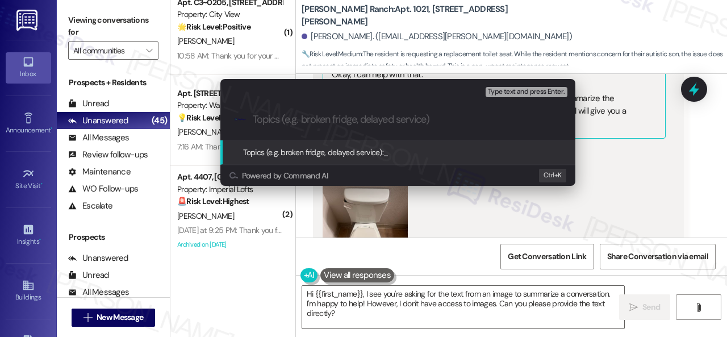
paste input "Work Order filed by ResiDesk 294156"
type input "Work Order filed by ResiDesk 294156"
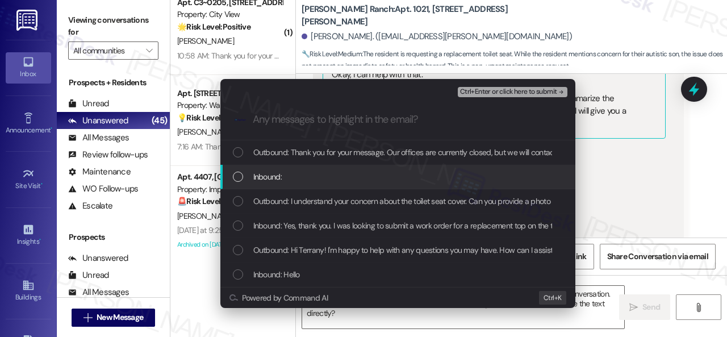
click at [278, 175] on span "Inbound:" at bounding box center [267, 176] width 28 height 12
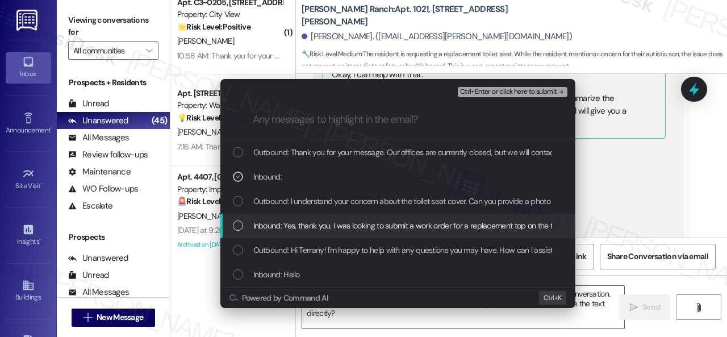
click at [282, 223] on span "Inbound: Yes, thank you. I was looking to submit a work order for a replacement…" at bounding box center [653, 225] width 800 height 12
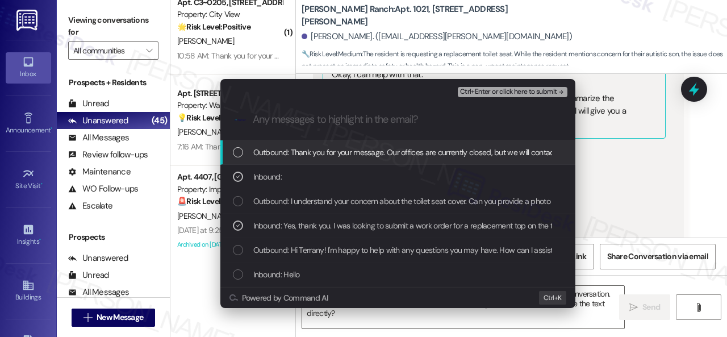
click at [485, 93] on span "Ctrl+Enter or click here to submit" at bounding box center [508, 92] width 97 height 8
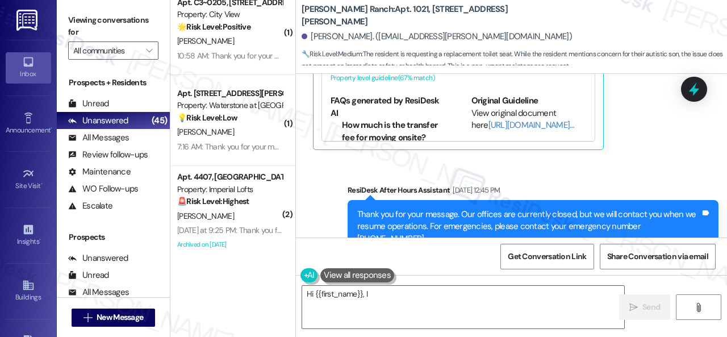
scroll to position [900, 0]
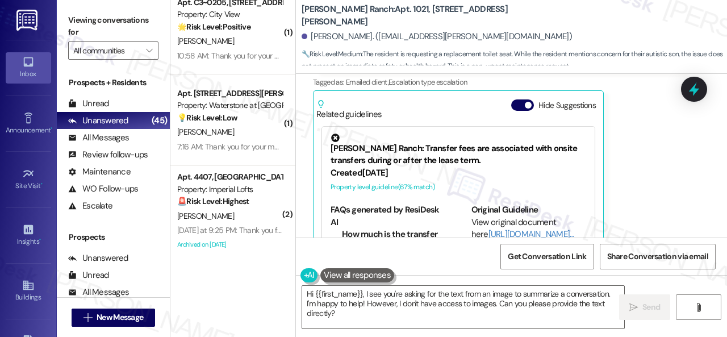
click at [653, 170] on div "Terrany Lewis Aug 16, 2025 at 12:45 PM JPG attachment ResiDesk found written de…" at bounding box center [498, 4] width 371 height 507
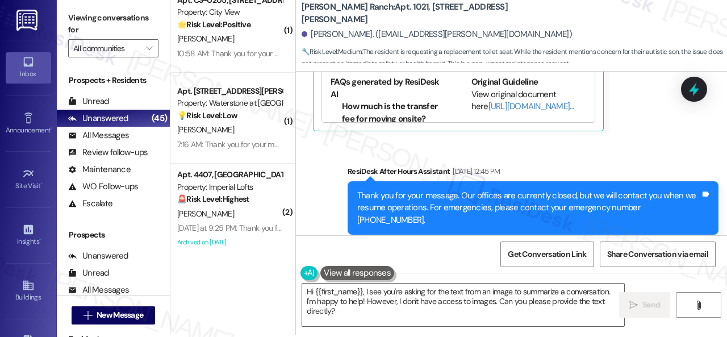
scroll to position [3, 0]
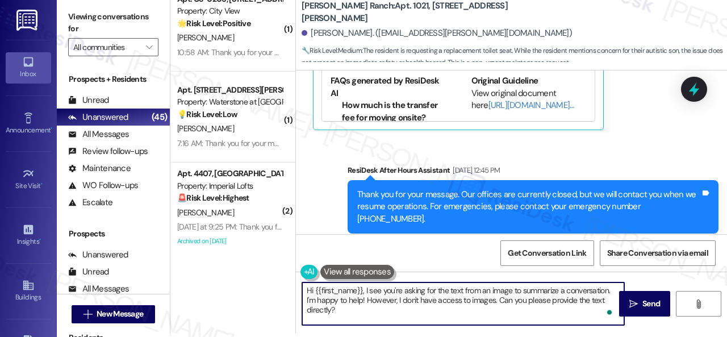
drag, startPoint x: 339, startPoint y: 309, endPoint x: 288, endPoint y: 275, distance: 61.4
click at [288, 275] on div "( 2 ) Apt. 002900C, 12901 Lord Nelson Dr Property: London House Apartments & Fl…" at bounding box center [448, 165] width 556 height 337
paste textarea "Thank you. I've submitted a work order on your behalf and notified the site tea…"
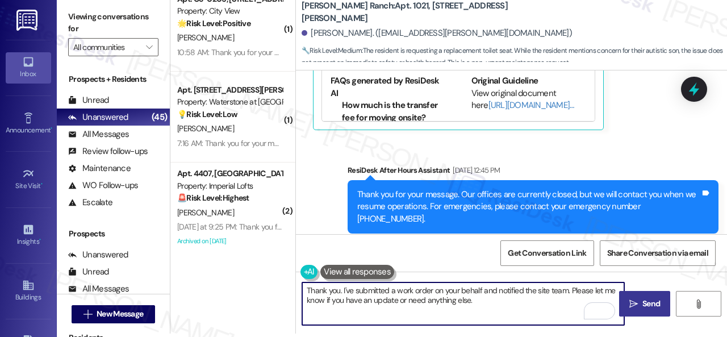
type textarea "Thank you. I've submitted a work order on your behalf and notified the site tea…"
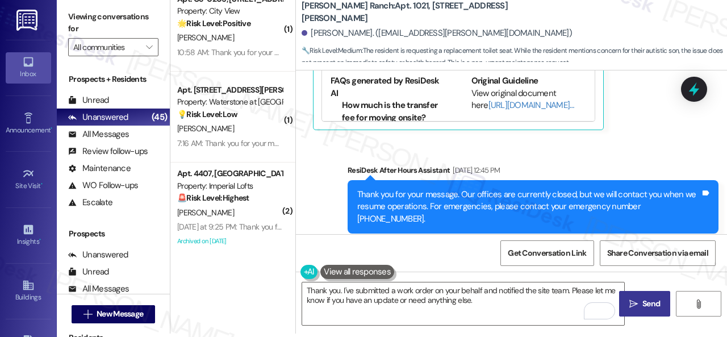
click at [651, 305] on span "Send" at bounding box center [651, 303] width 18 height 12
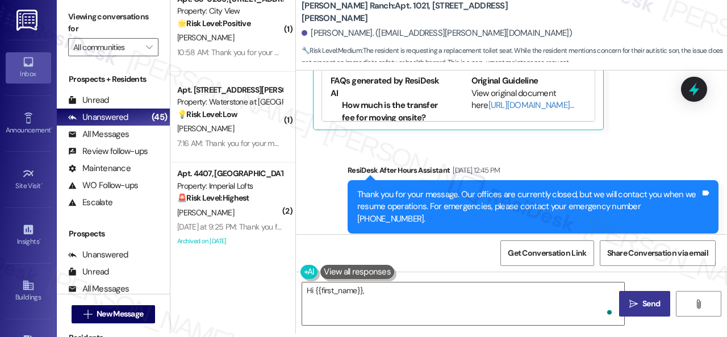
scroll to position [917, 0]
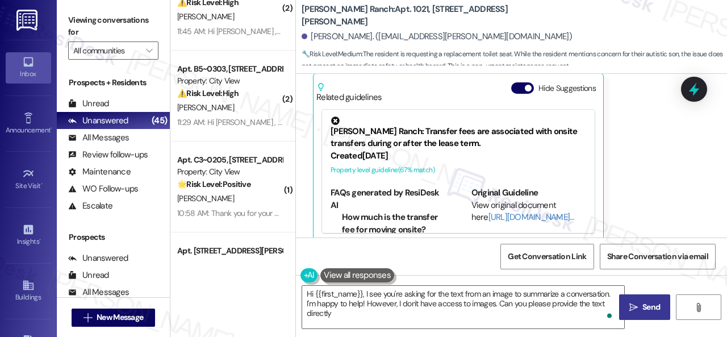
type textarea "Hi {{first_name}}, I see you're asking for the text from an image to summarize …"
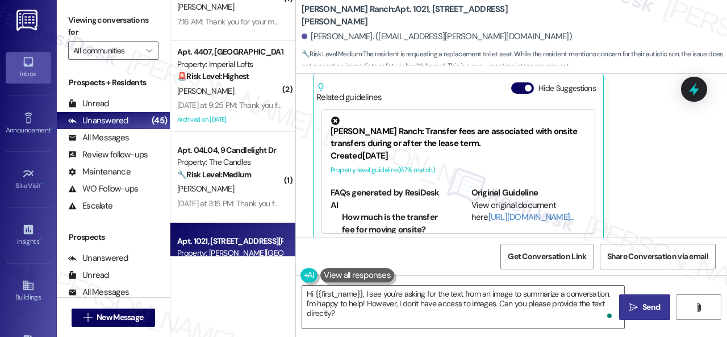
scroll to position [4284, 0]
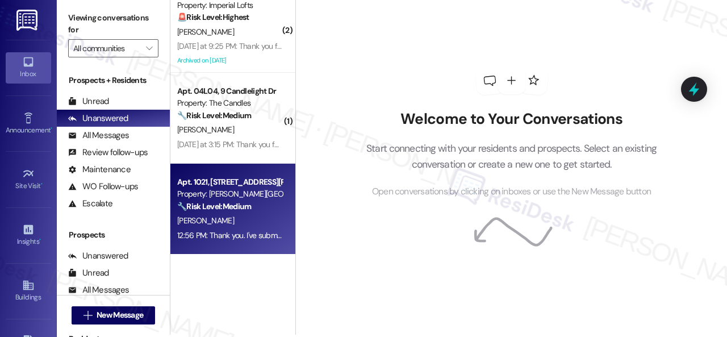
scroll to position [3, 0]
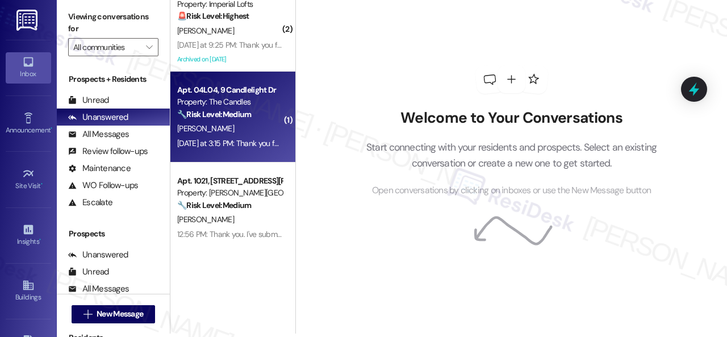
click at [245, 135] on div "[PERSON_NAME]" at bounding box center [229, 128] width 107 height 14
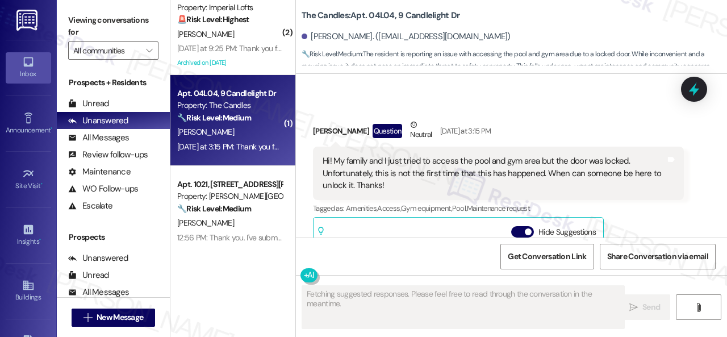
scroll to position [2217, 0]
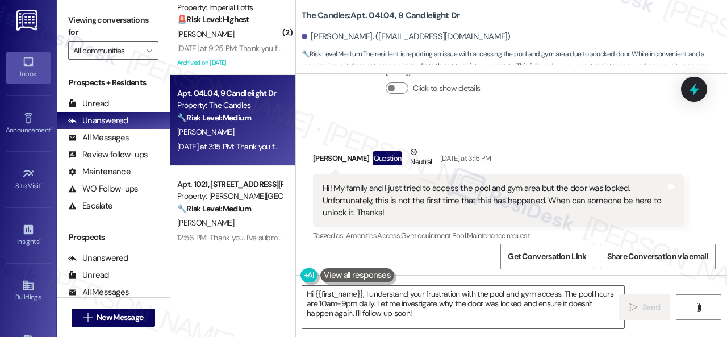
click at [444, 281] on div "Hi {{first_name}}, I understand your frustration with the pool and gym access. …" at bounding box center [511, 317] width 431 height 85
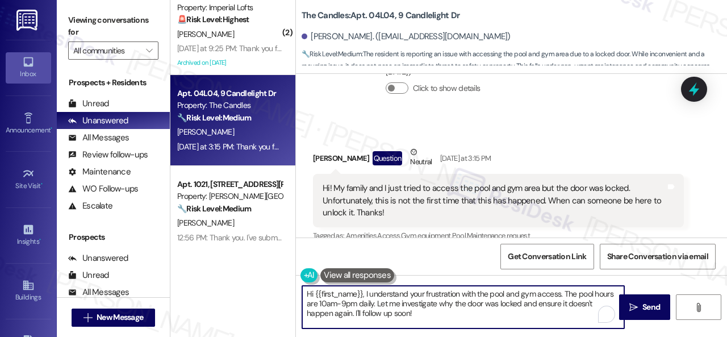
drag, startPoint x: 564, startPoint y: 293, endPoint x: 560, endPoint y: 313, distance: 19.7
click at [560, 313] on textarea "Hi {{first_name}}, I understand your frustration with the pool and gym access. …" at bounding box center [463, 307] width 322 height 43
paste textarea "I apologize for the late reply. I was away for the weekend. Please don’t hesita…"
drag, startPoint x: 365, startPoint y: 293, endPoint x: 561, endPoint y: 295, distance: 195.8
click at [561, 295] on textarea "Hi {{first_name}}, I understand your frustration with the pool and gym access. …" at bounding box center [463, 307] width 322 height 43
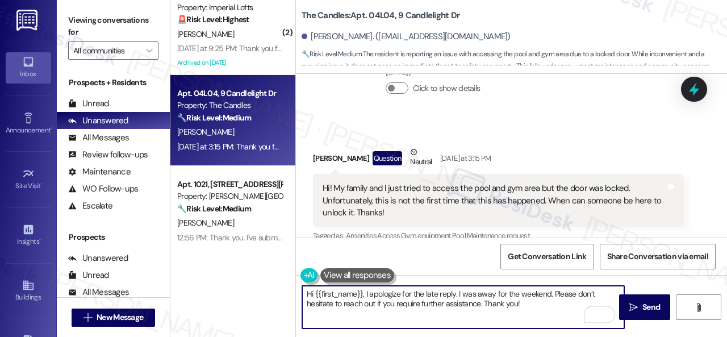
click at [551, 293] on textarea "Hi {{first_name}}, I apologize for the late reply. I was away for the weekend. …" at bounding box center [463, 307] width 322 height 43
paste textarea "I understand your frustration with the pool and gym access."
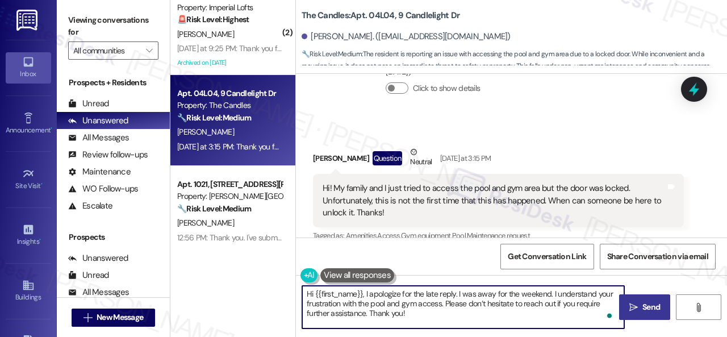
type textarea "Hi {{first_name}}, I apologize for the late reply. I was away for the weekend. …"
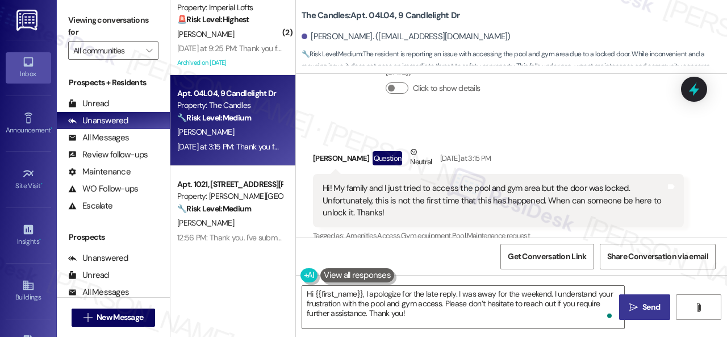
click at [640, 308] on span "Send" at bounding box center [651, 307] width 22 height 12
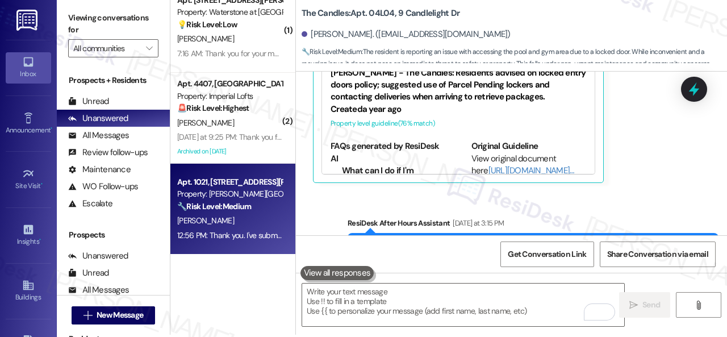
scroll to position [3, 0]
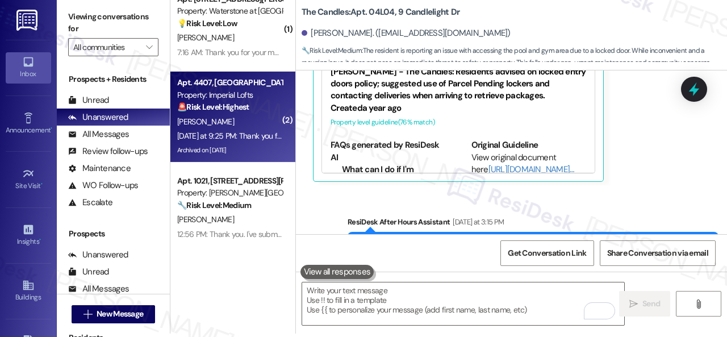
click at [232, 135] on div "Yesterday at 9:25 PM: Thank you for your message. Our offices are currently clo…" at bounding box center [525, 136] width 696 height 10
type textarea "Fetching suggested responses. Please feel free to read through the conversation…"
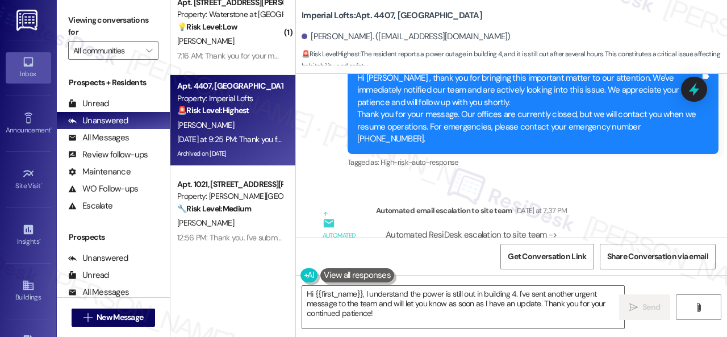
scroll to position [16270, 0]
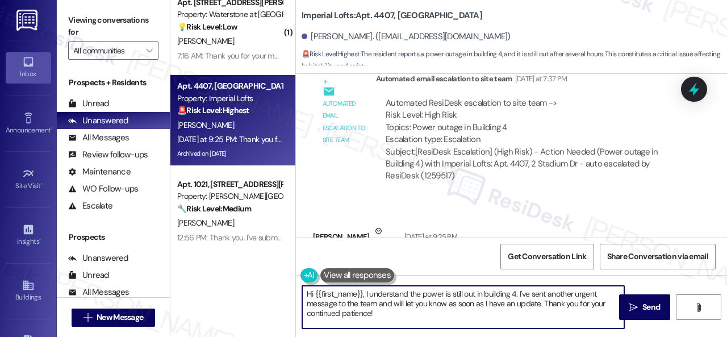
drag, startPoint x: 365, startPoint y: 293, endPoint x: 405, endPoint y: 322, distance: 48.8
click at [405, 322] on textarea "Hi {{first_name}}, I understand the power is still out in building 4. I've sent…" at bounding box center [463, 307] width 322 height 43
paste textarea "apologize for the late reply. I was away for the weekend. Please don’t hesitate…"
click at [533, 304] on textarea "Hi {{first_name}}, I apologize for the late reply. I was away for the weekend. …" at bounding box center [463, 307] width 322 height 43
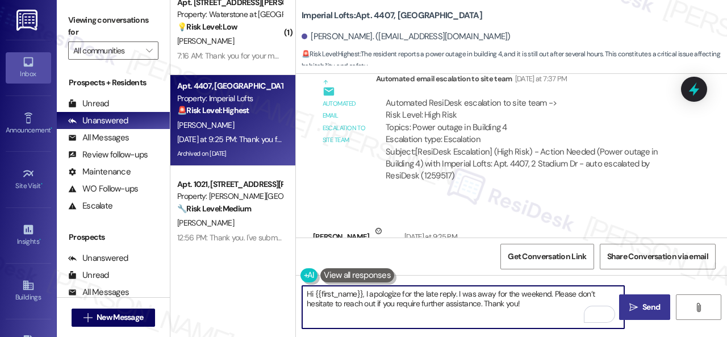
type textarea "Hi {{first_name}}, I apologize for the late reply. I was away for the weekend. …"
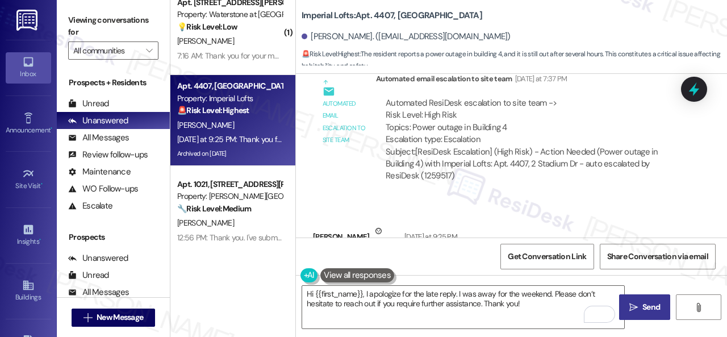
click at [642, 308] on span "Send" at bounding box center [651, 307] width 18 height 12
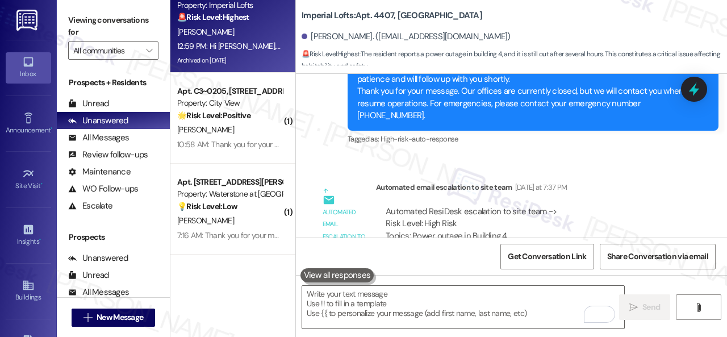
scroll to position [4284, 0]
